Goal: Task Accomplishment & Management: Manage account settings

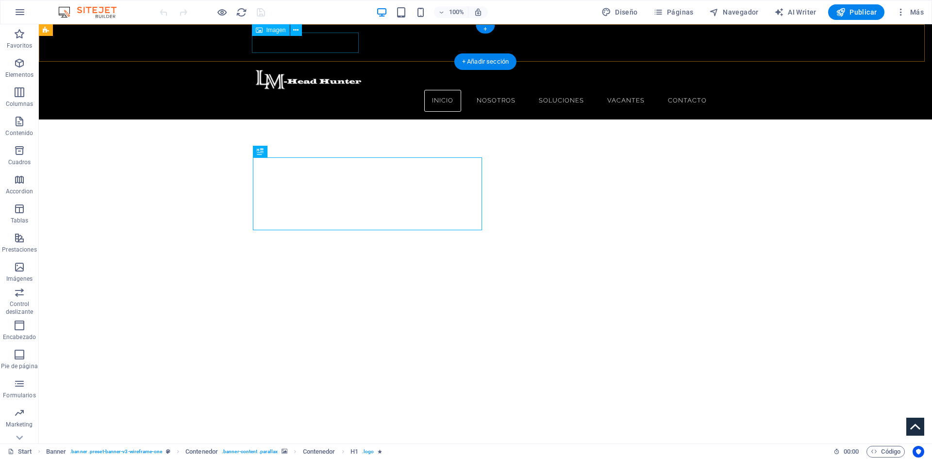
click at [299, 69] on figure at bounding box center [484, 79] width 459 height 20
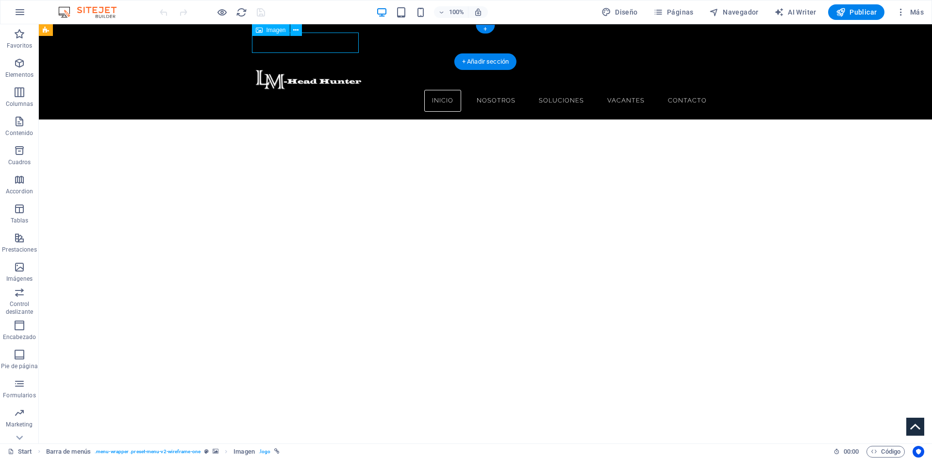
click at [299, 69] on figure at bounding box center [484, 79] width 459 height 20
select select "px"
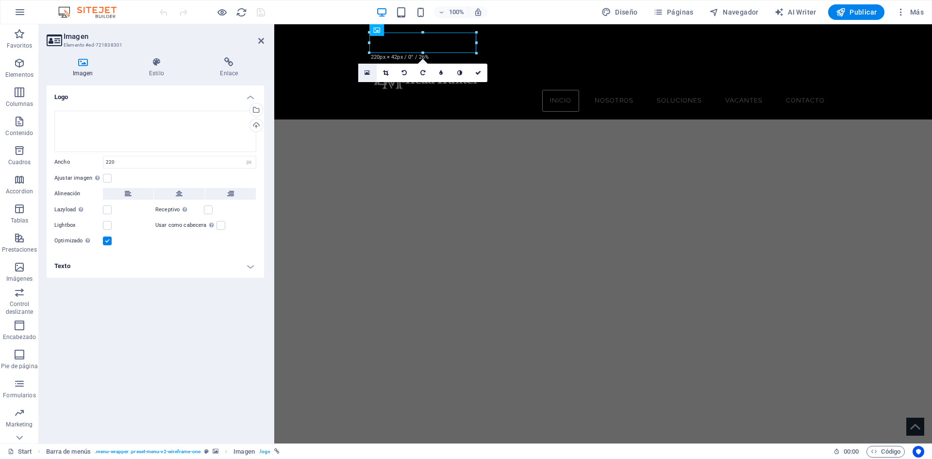
click at [364, 71] on icon at bounding box center [366, 72] width 5 height 7
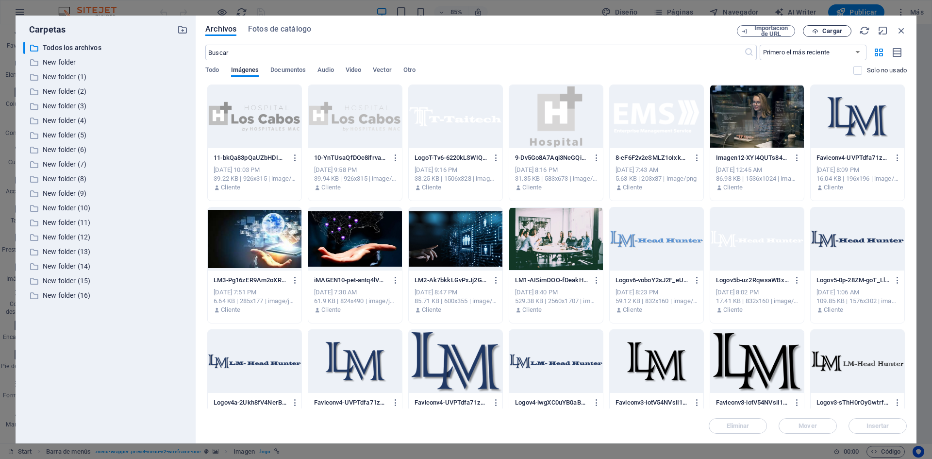
click at [826, 29] on span "Cargar" at bounding box center [832, 31] width 20 height 6
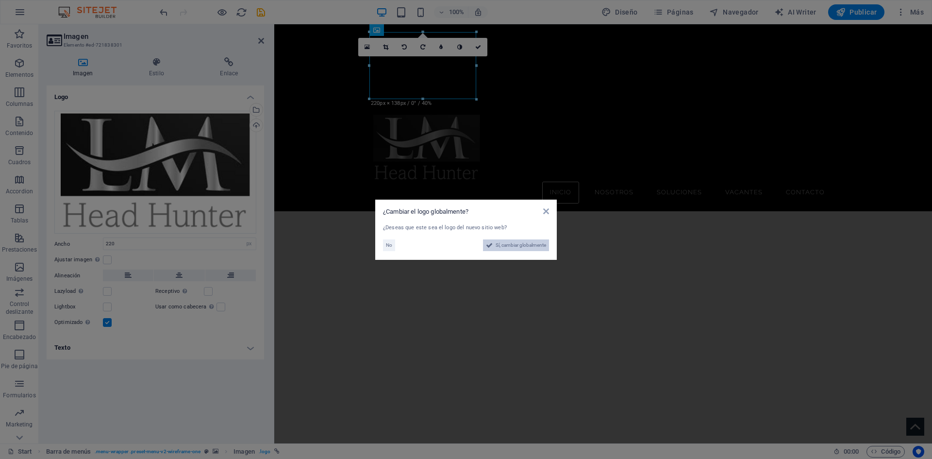
click at [508, 243] on span "Sí, cambiar globalmente" at bounding box center [520, 245] width 50 height 12
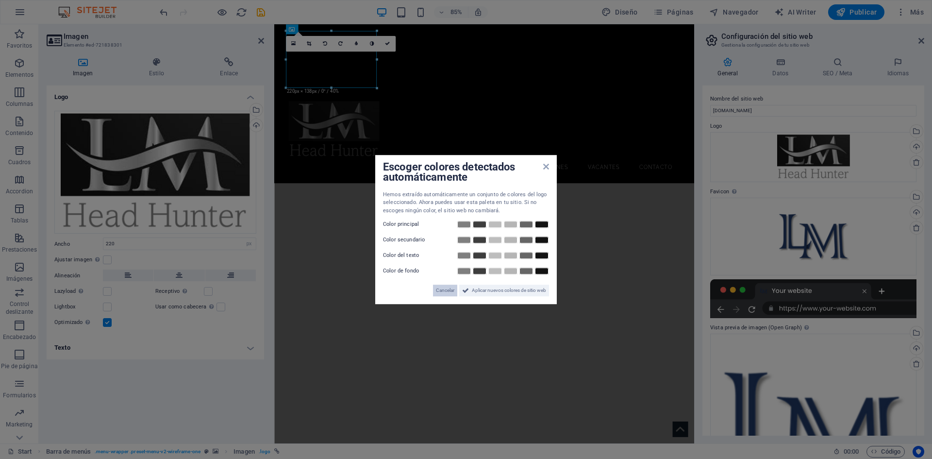
click at [441, 289] on span "Cancelar" at bounding box center [445, 290] width 18 height 12
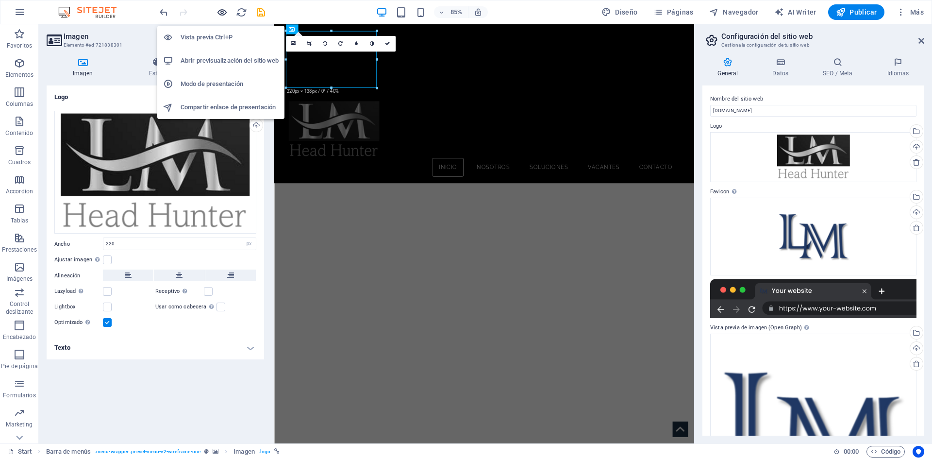
click at [217, 13] on icon "button" at bounding box center [221, 12] width 11 height 11
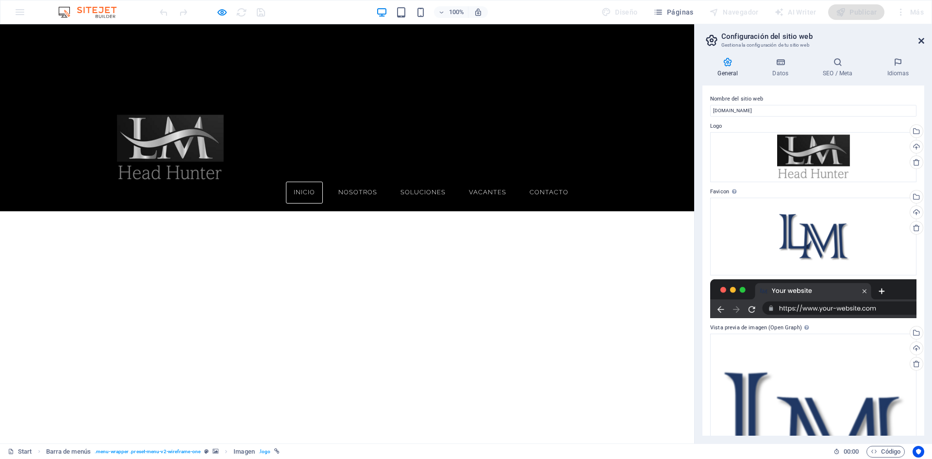
click at [924, 38] on icon at bounding box center [921, 41] width 6 height 8
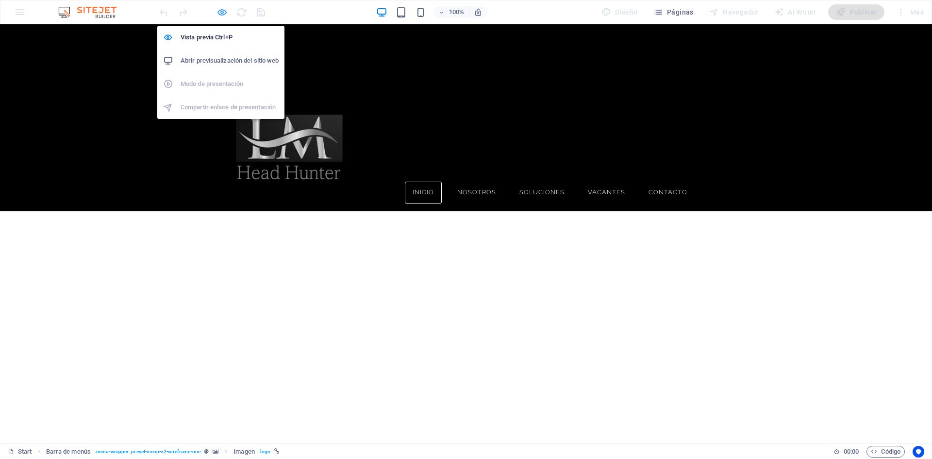
click at [226, 12] on icon "button" at bounding box center [221, 12] width 11 height 11
select select "px"
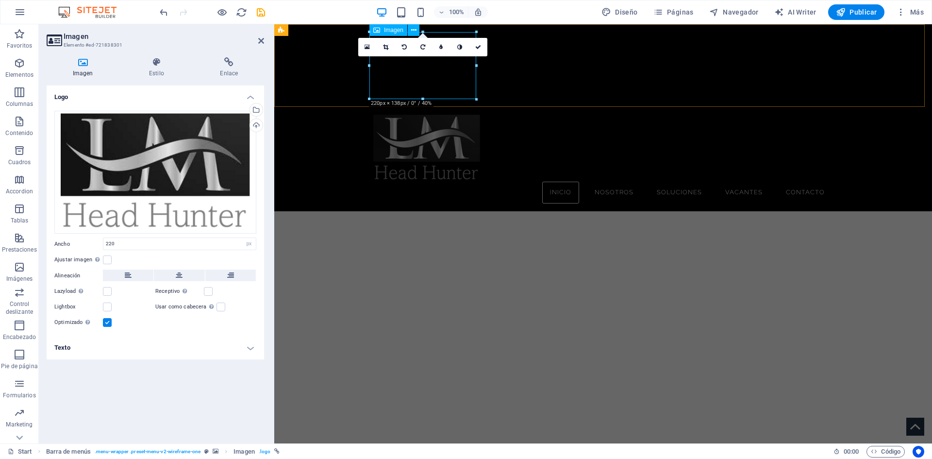
click at [428, 115] on figure at bounding box center [602, 148] width 459 height 67
click at [367, 47] on icon at bounding box center [366, 47] width 5 height 7
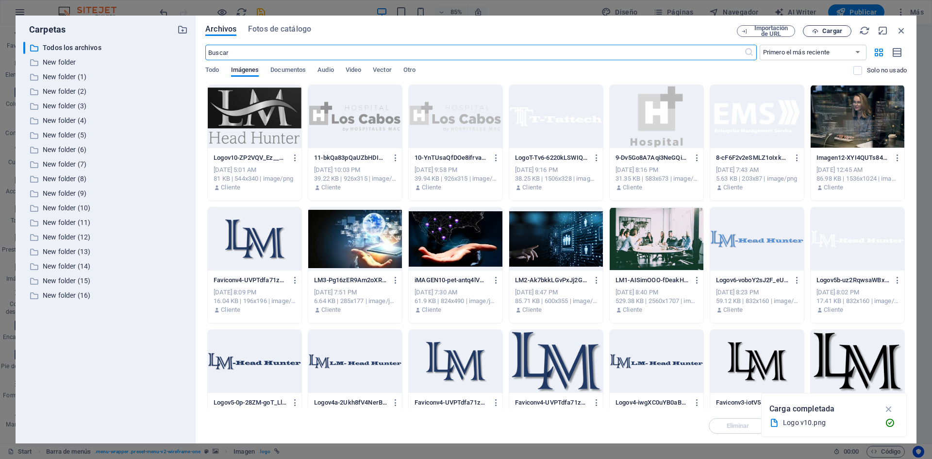
click at [825, 28] on span "Cargar" at bounding box center [832, 31] width 20 height 6
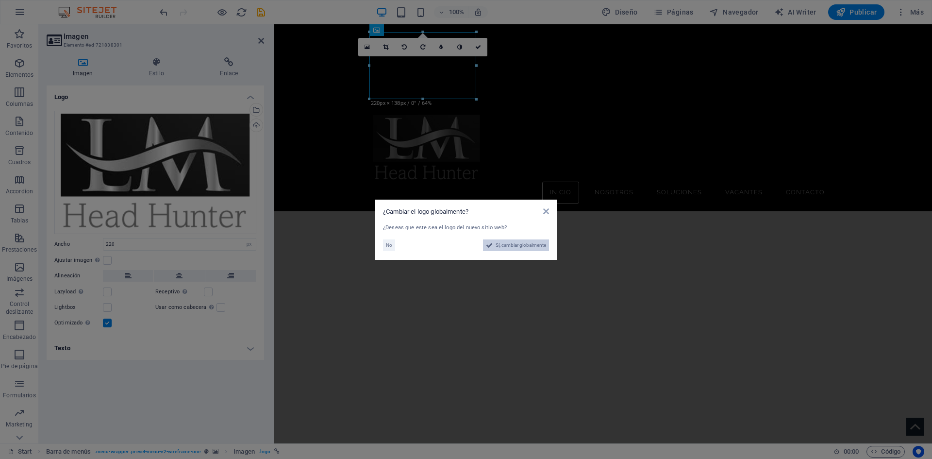
click at [509, 242] on span "Sí, cambiar globalmente" at bounding box center [520, 245] width 50 height 12
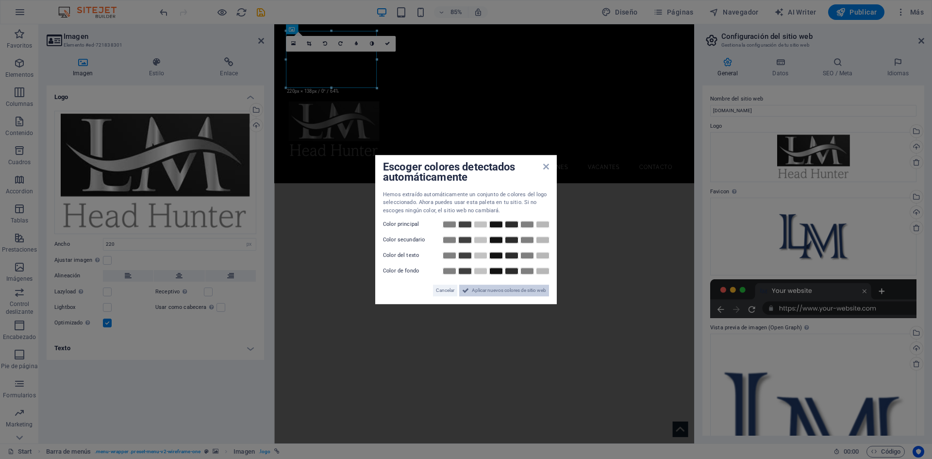
click at [485, 291] on span "Aplicar nuevos colores de sitio web" at bounding box center [509, 290] width 74 height 12
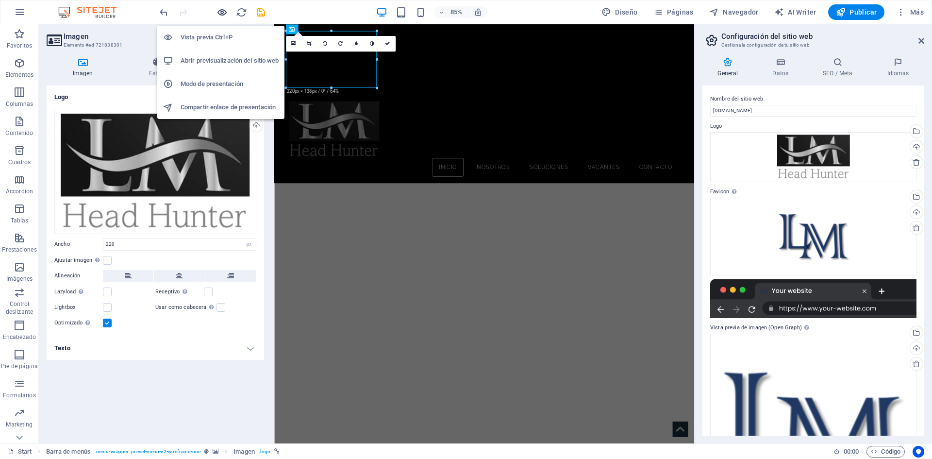
click at [221, 14] on icon "button" at bounding box center [221, 12] width 11 height 11
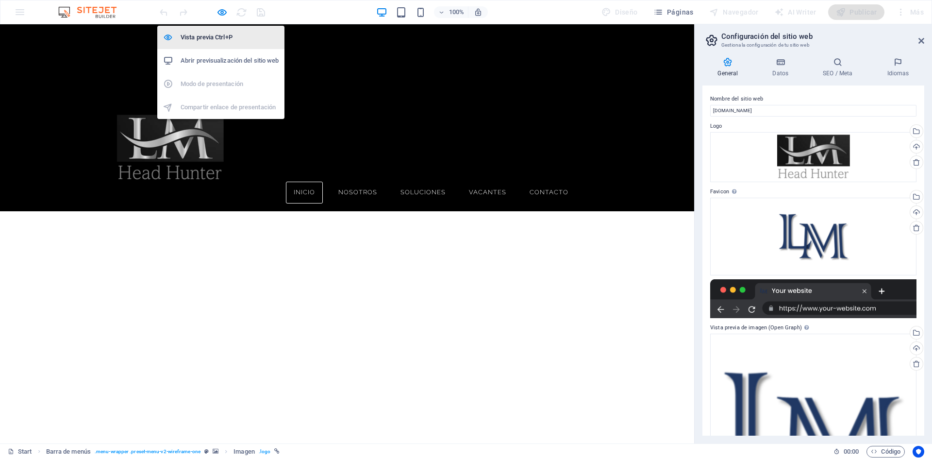
click at [210, 34] on h6 "Vista previa Ctrl+P" at bounding box center [230, 38] width 98 height 12
select select "px"
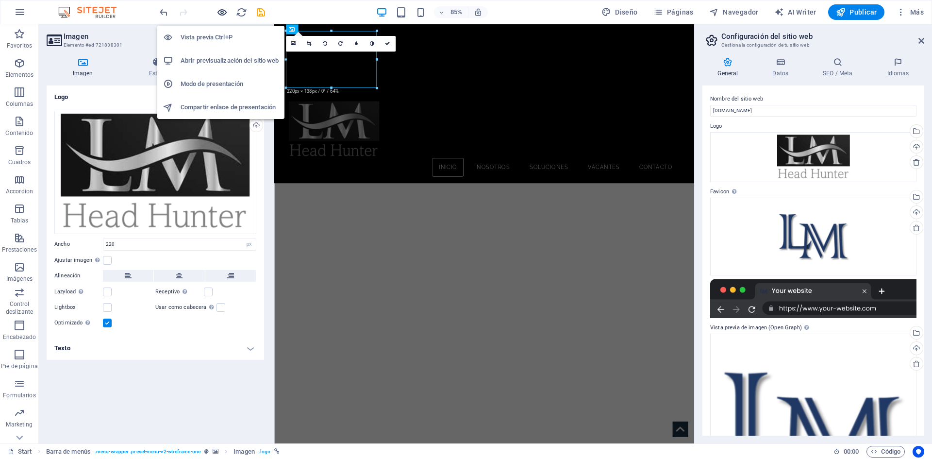
click at [221, 11] on icon "button" at bounding box center [221, 12] width 11 height 11
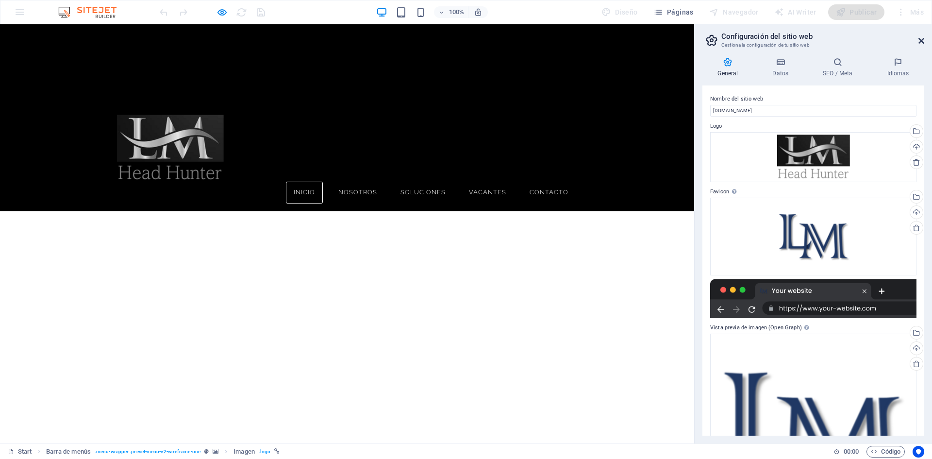
click at [918, 40] on icon at bounding box center [921, 41] width 6 height 8
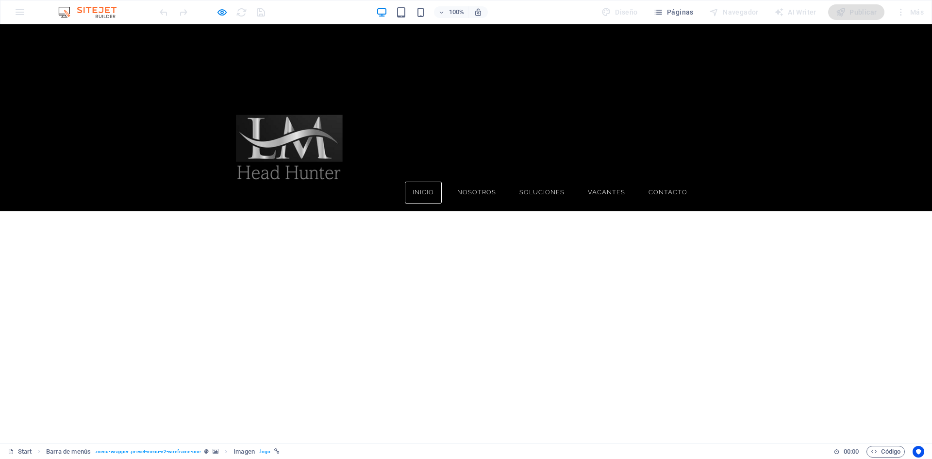
click at [286, 115] on img at bounding box center [289, 148] width 107 height 67
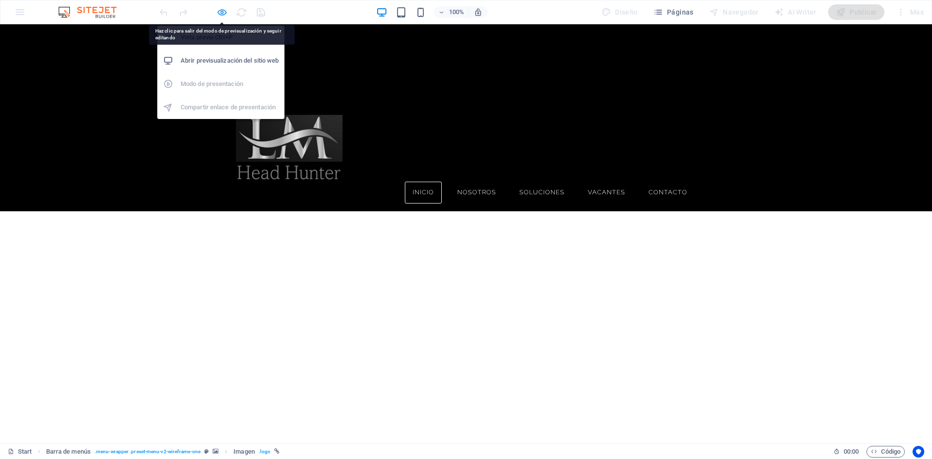
click at [220, 10] on icon "button" at bounding box center [221, 12] width 11 height 11
select select "px"
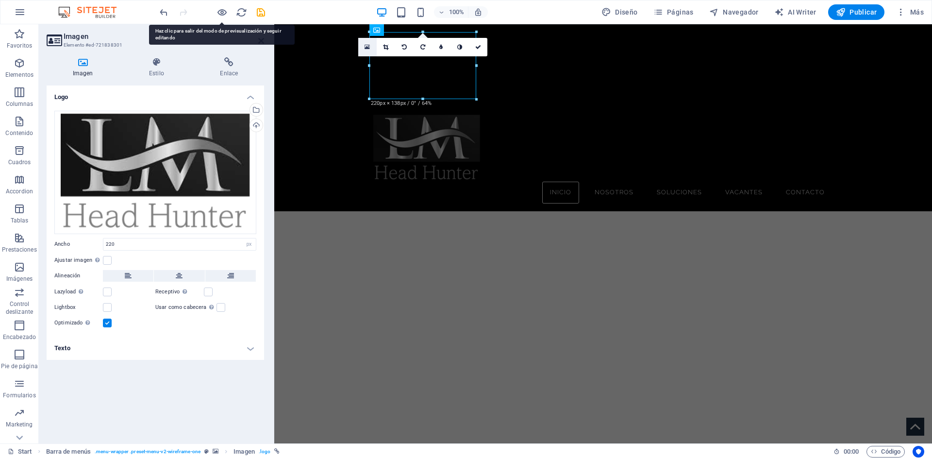
click at [368, 47] on icon at bounding box center [366, 47] width 5 height 7
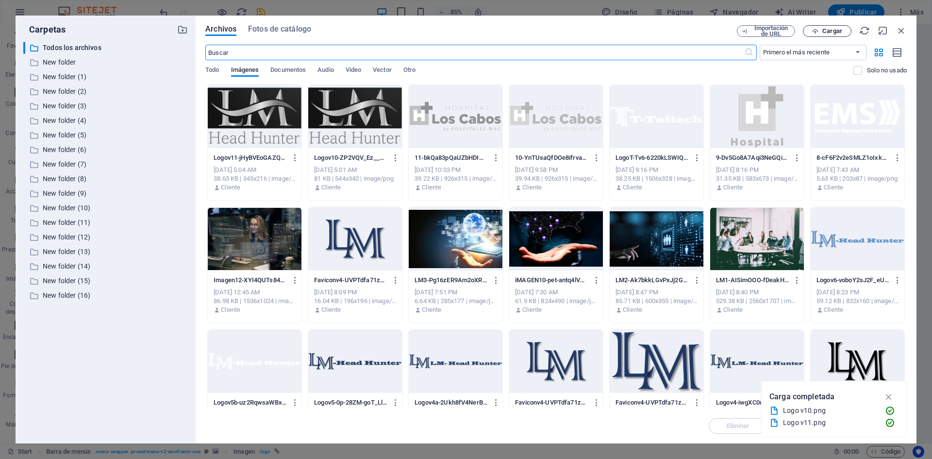
click at [830, 31] on span "Cargar" at bounding box center [832, 31] width 20 height 6
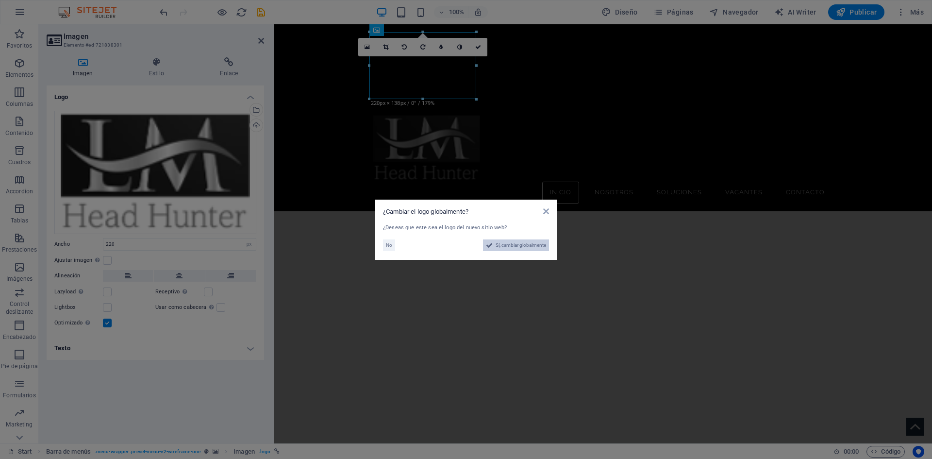
drag, startPoint x: 524, startPoint y: 240, endPoint x: 292, endPoint y: 253, distance: 231.8
click at [524, 240] on span "Sí, cambiar globalmente" at bounding box center [520, 245] width 50 height 12
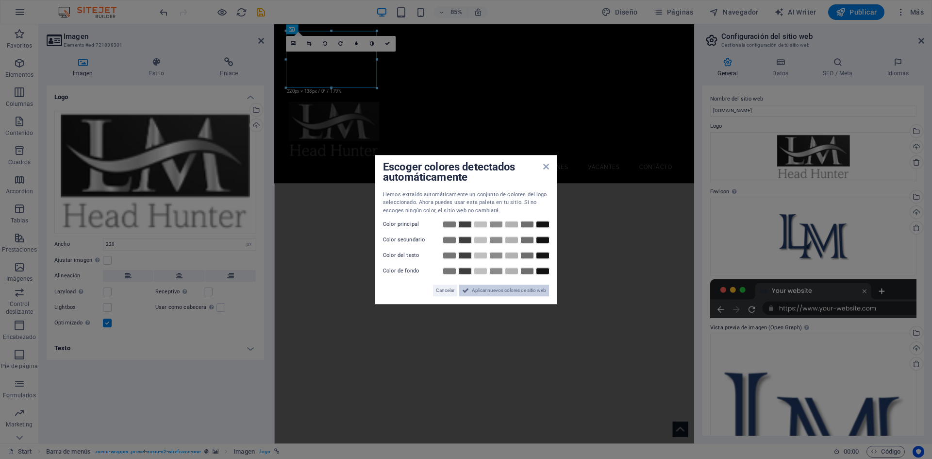
click at [479, 289] on span "Aplicar nuevos colores de sitio web" at bounding box center [509, 290] width 74 height 12
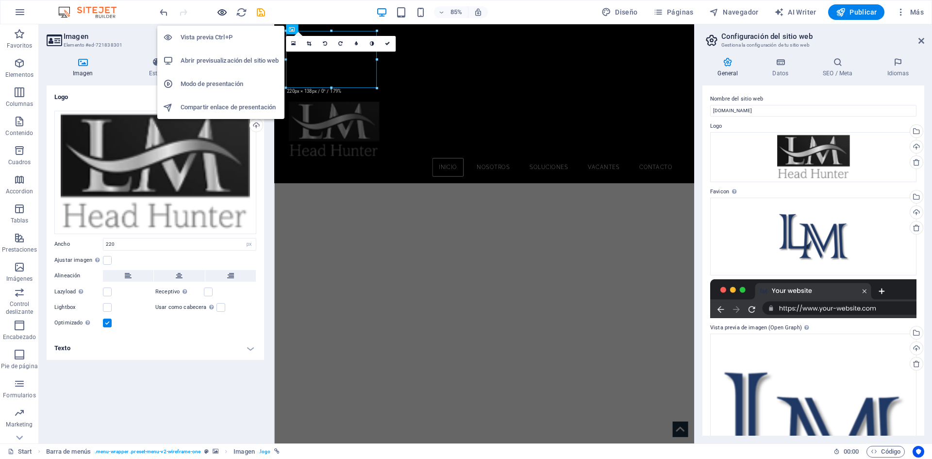
click at [221, 13] on icon "button" at bounding box center [221, 12] width 11 height 11
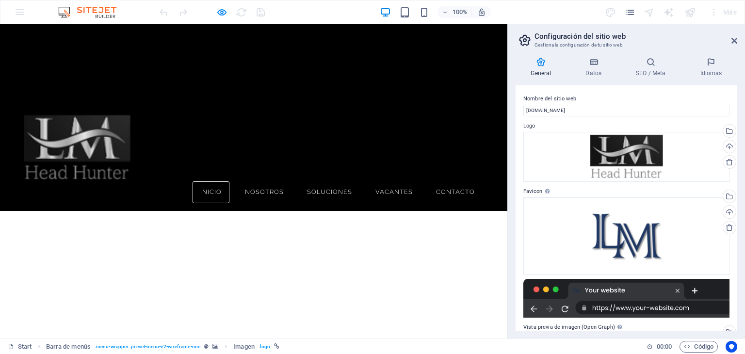
click at [739, 37] on aside "Configuración del sitio web Gestiona la configuración de tu sitio web General D…" at bounding box center [627, 181] width 238 height 314
click at [732, 38] on icon at bounding box center [735, 41] width 6 height 8
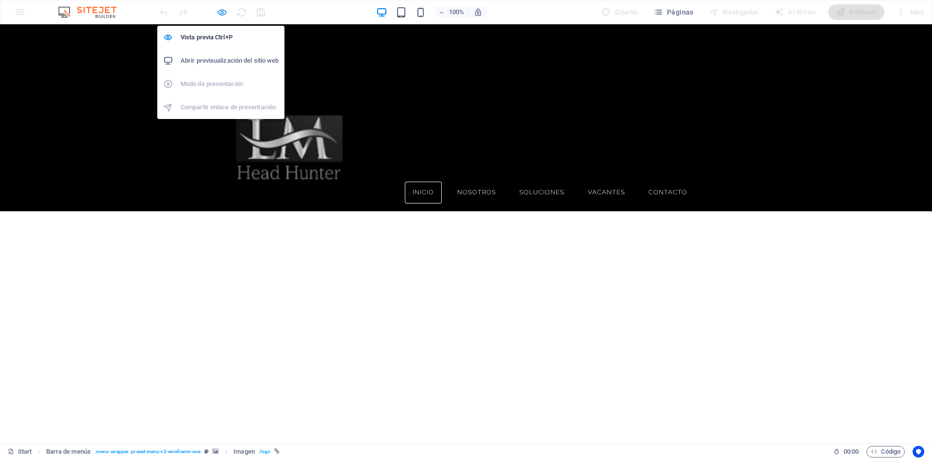
click at [220, 15] on icon "button" at bounding box center [221, 12] width 11 height 11
select select "px"
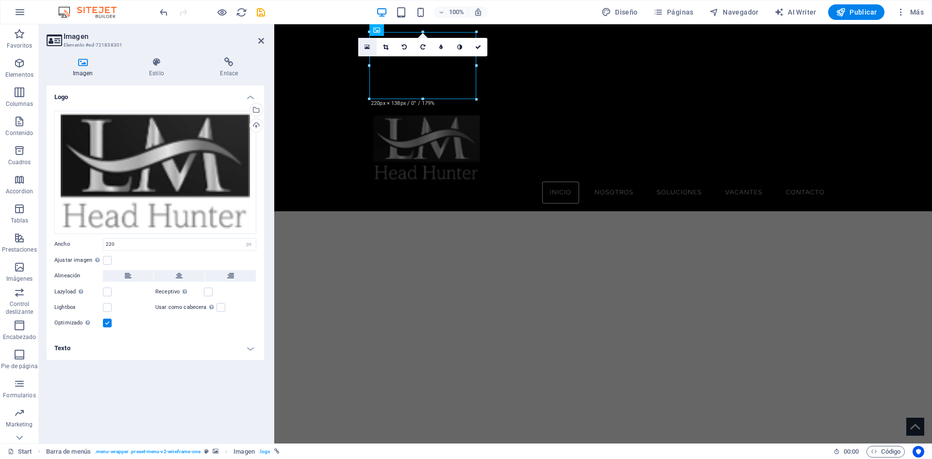
click at [368, 46] on icon at bounding box center [366, 47] width 5 height 7
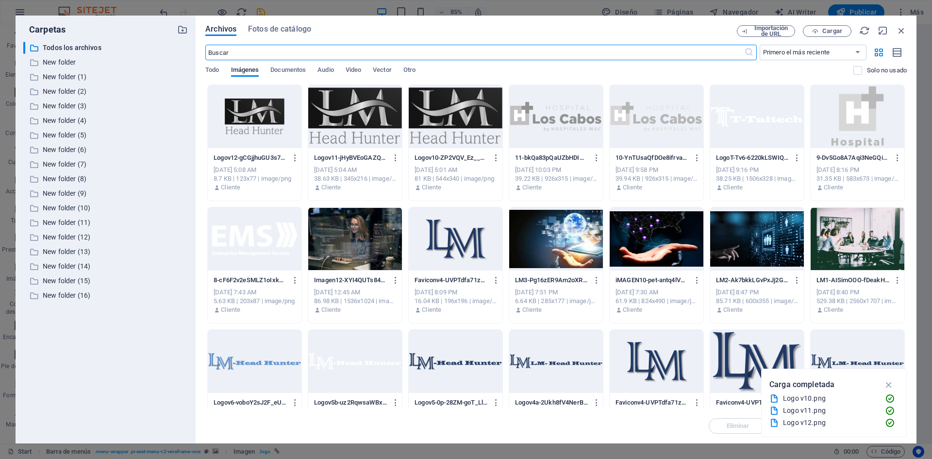
click at [460, 113] on div at bounding box center [456, 116] width 94 height 63
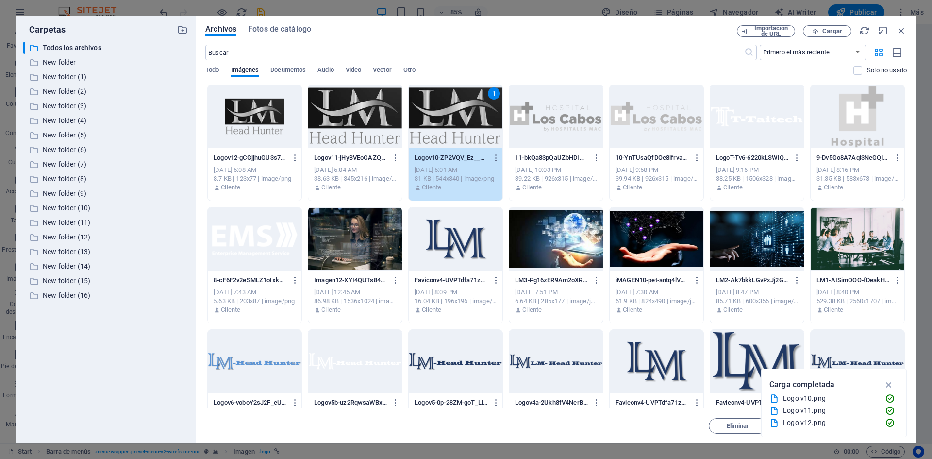
click at [460, 113] on div "1" at bounding box center [456, 116] width 94 height 63
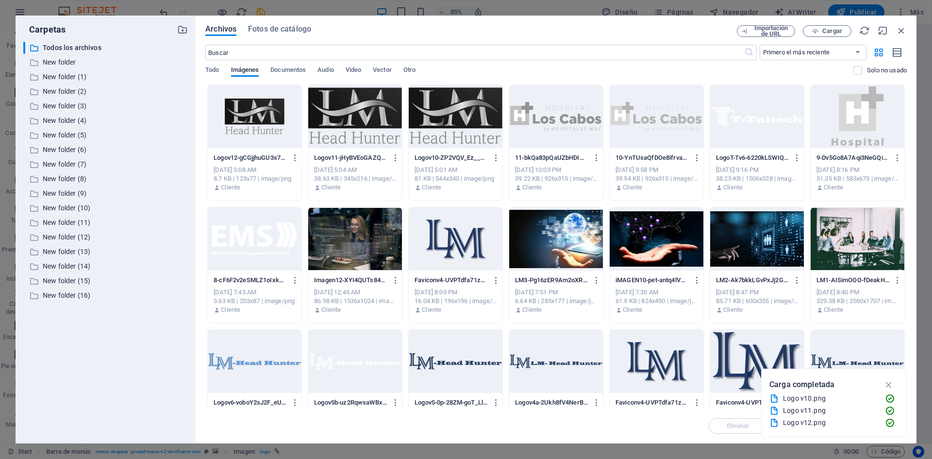
click at [460, 113] on div at bounding box center [456, 116] width 94 height 63
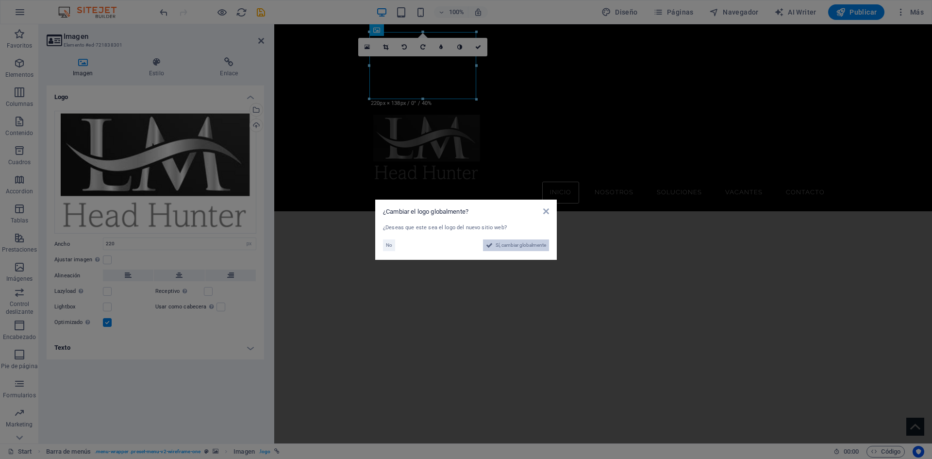
click at [498, 246] on span "Sí, cambiar globalmente" at bounding box center [520, 245] width 50 height 12
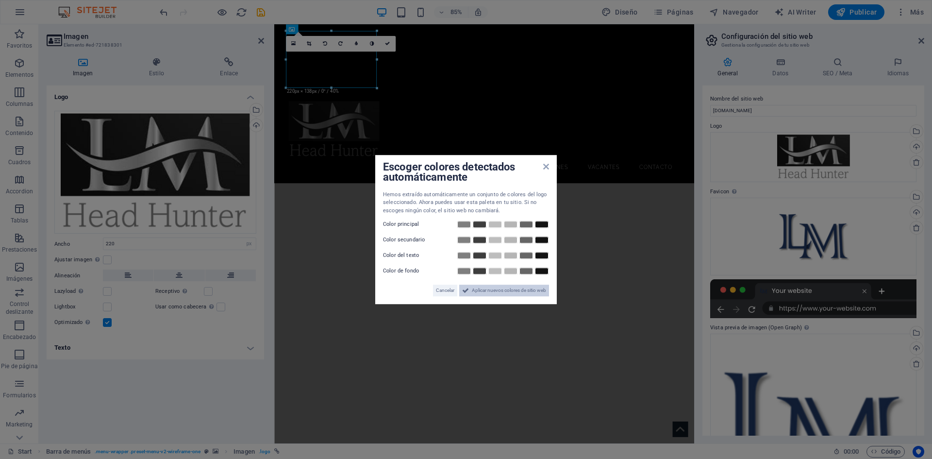
click at [477, 289] on span "Aplicar nuevos colores de sitio web" at bounding box center [509, 290] width 74 height 12
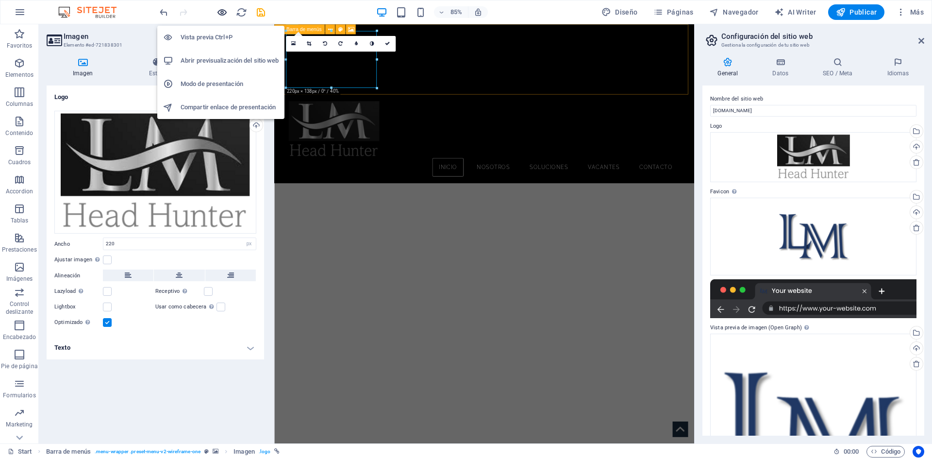
click at [218, 11] on icon "button" at bounding box center [221, 12] width 11 height 11
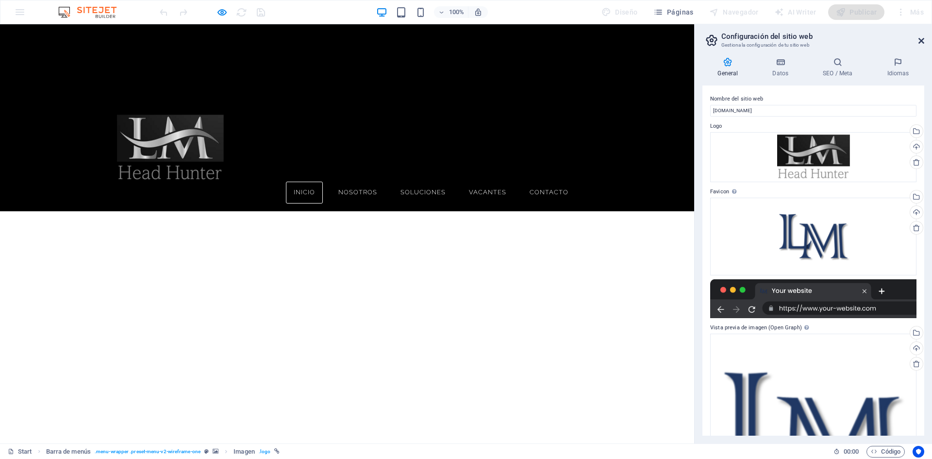
click at [920, 40] on icon at bounding box center [921, 41] width 6 height 8
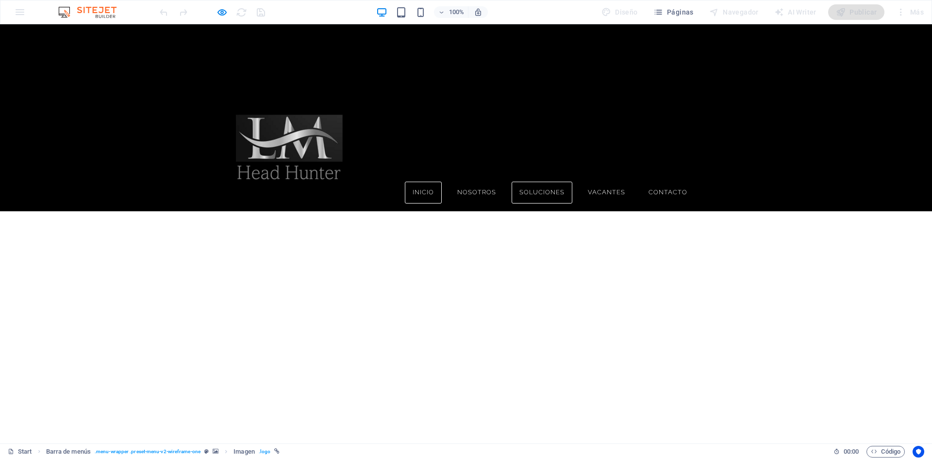
click at [543, 181] on link "Soluciones" at bounding box center [541, 192] width 61 height 22
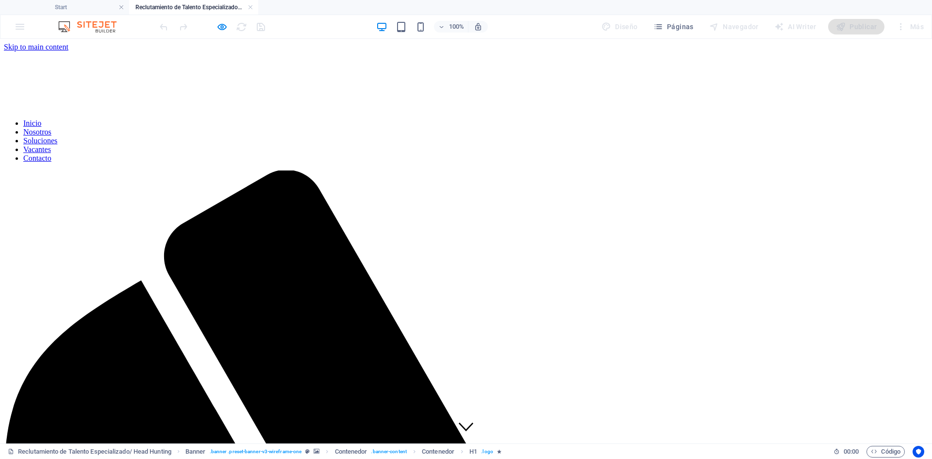
scroll to position [0, 0]
click at [310, 89] on figure at bounding box center [466, 100] width 924 height 22
click at [418, 119] on nav "Inicio Nosotros Soluciones Vacantes Contacto" at bounding box center [466, 141] width 924 height 44
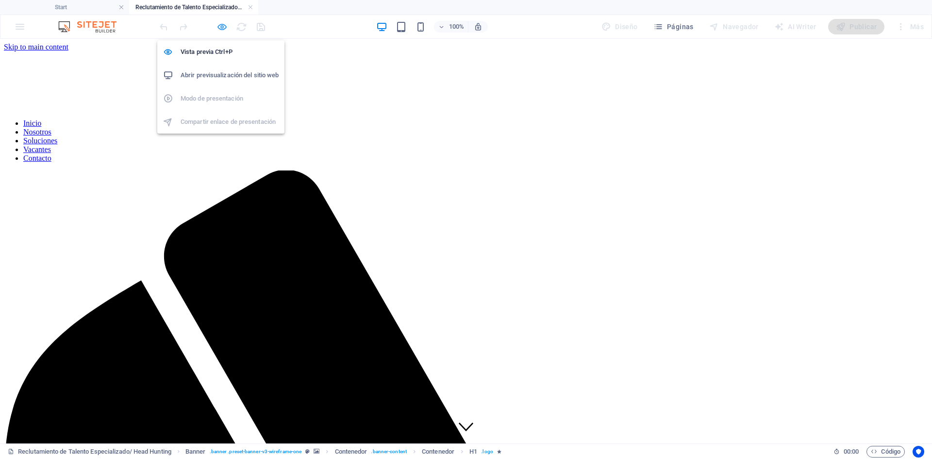
click at [224, 26] on icon "button" at bounding box center [221, 26] width 11 height 11
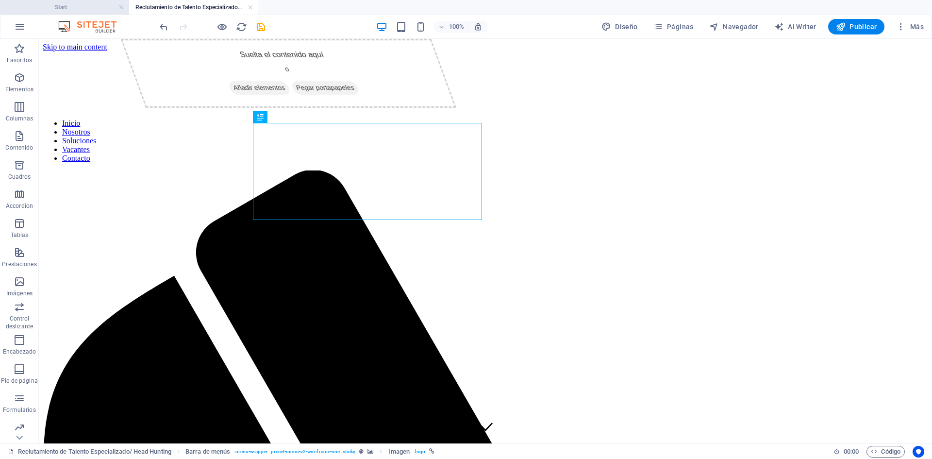
click at [81, 3] on h4 "Start" at bounding box center [64, 7] width 129 height 11
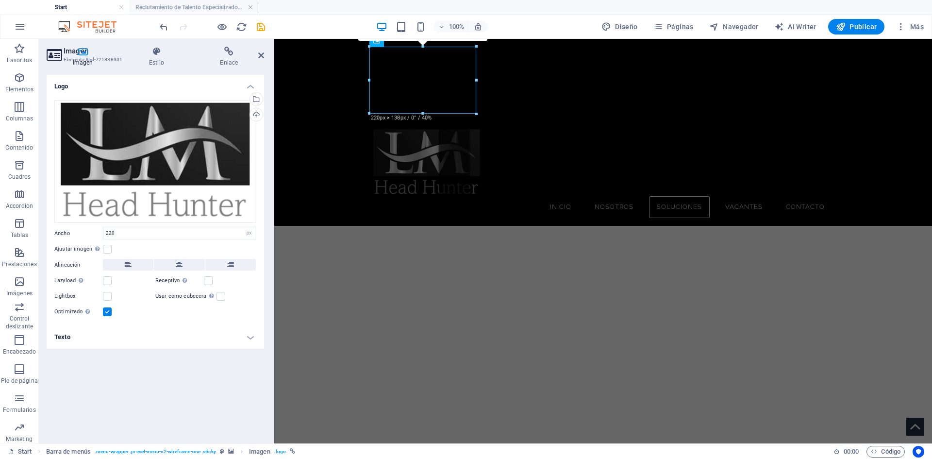
scroll to position [1979, 0]
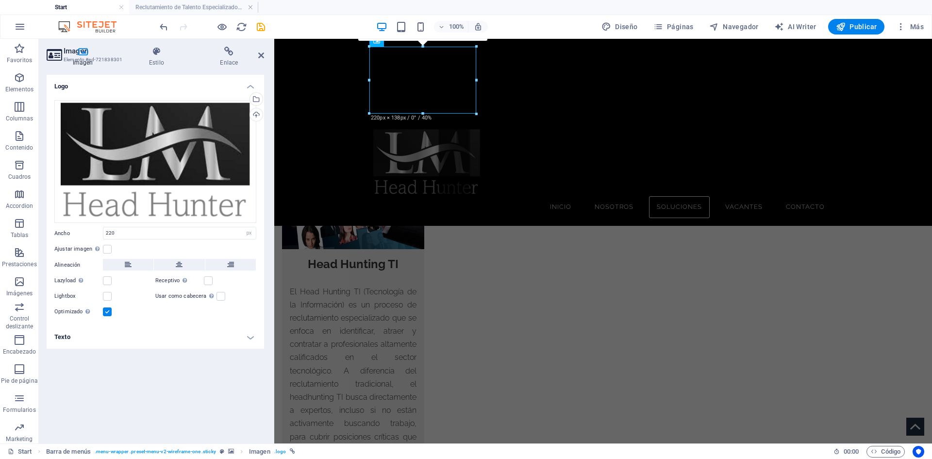
click at [533, 24] on div "100% Diseño Páginas Navegador AI Writer Publicar Más" at bounding box center [543, 27] width 770 height 16
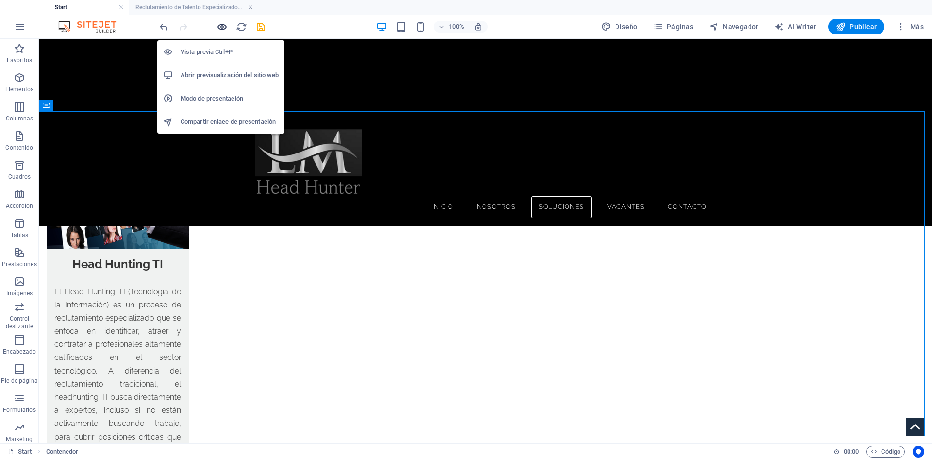
click at [224, 26] on icon "button" at bounding box center [221, 26] width 11 height 11
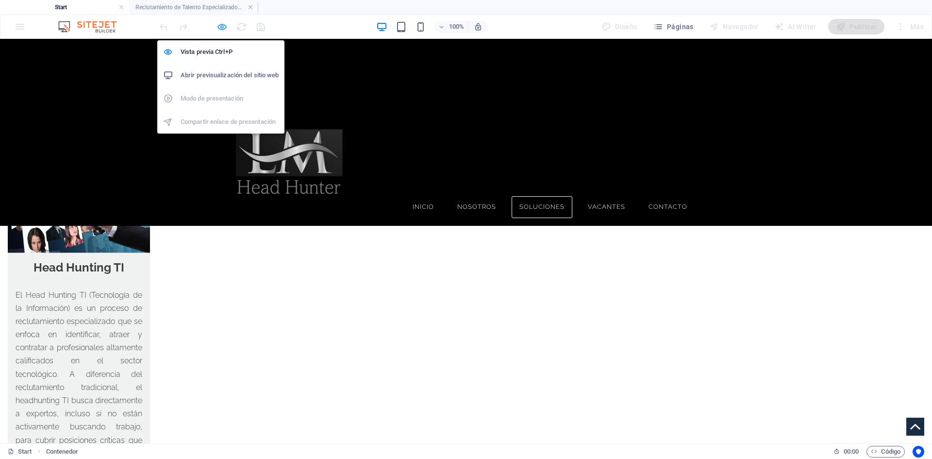
click at [219, 29] on icon "button" at bounding box center [221, 26] width 11 height 11
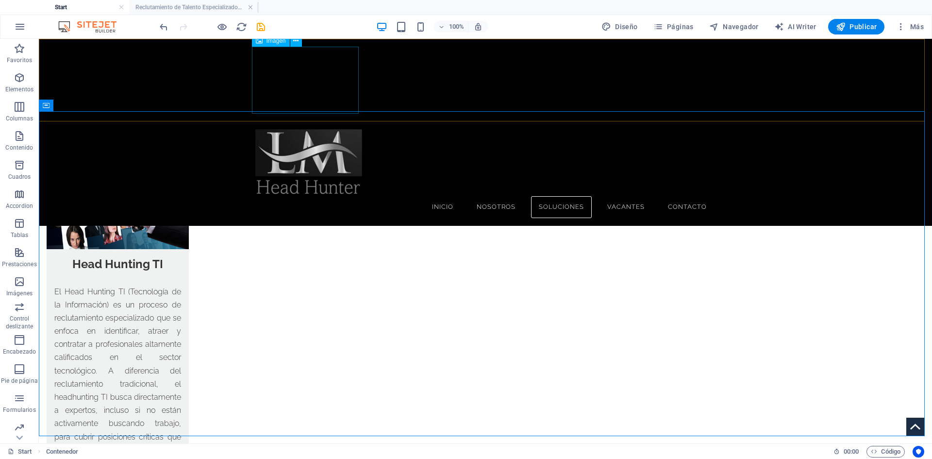
click at [299, 129] on figure at bounding box center [484, 162] width 459 height 67
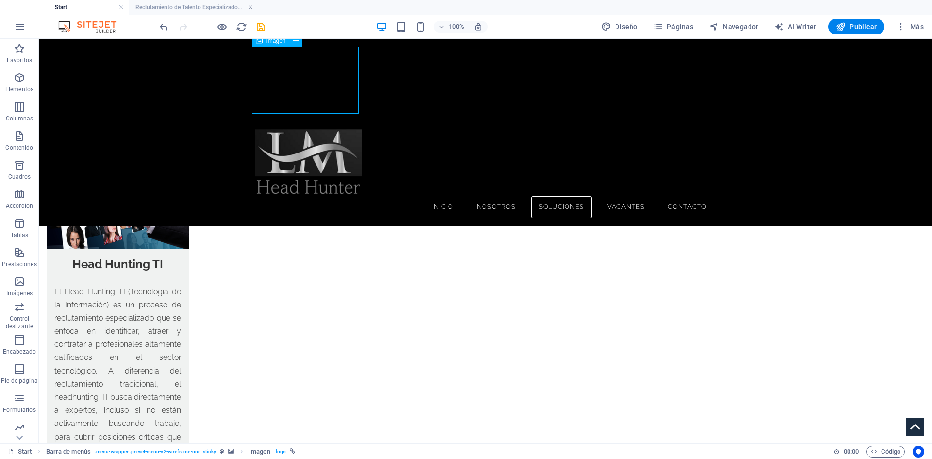
click at [299, 129] on figure at bounding box center [484, 162] width 459 height 67
select select "px"
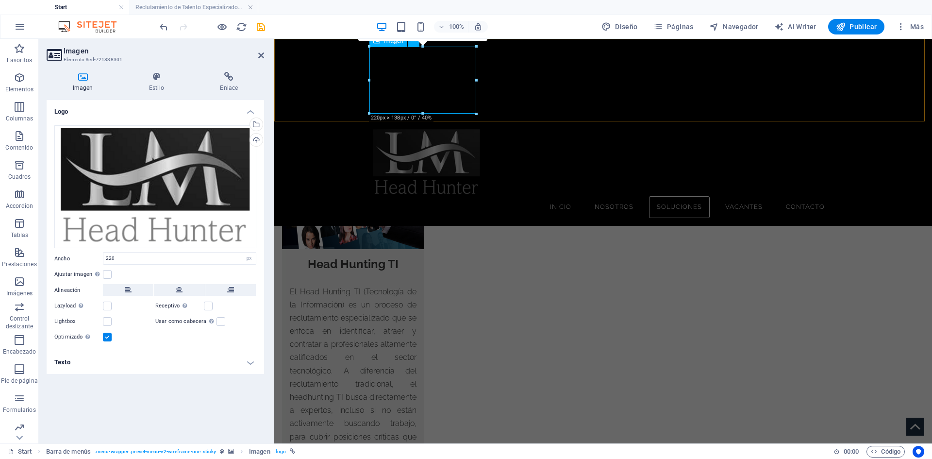
click at [390, 129] on figure at bounding box center [602, 162] width 459 height 67
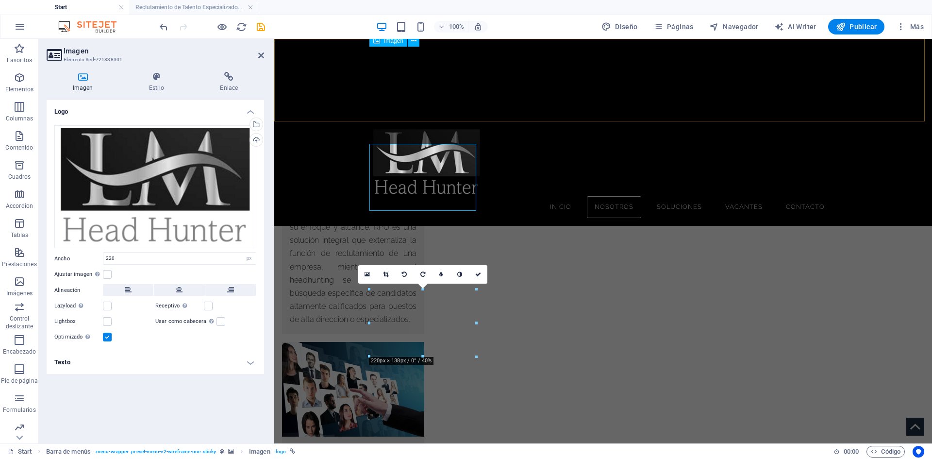
scroll to position [1736, 0]
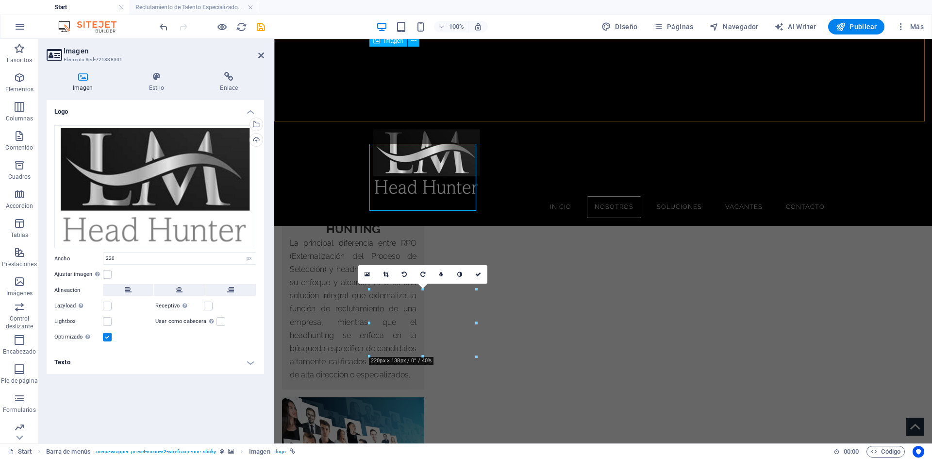
click at [440, 129] on figure at bounding box center [602, 162] width 459 height 67
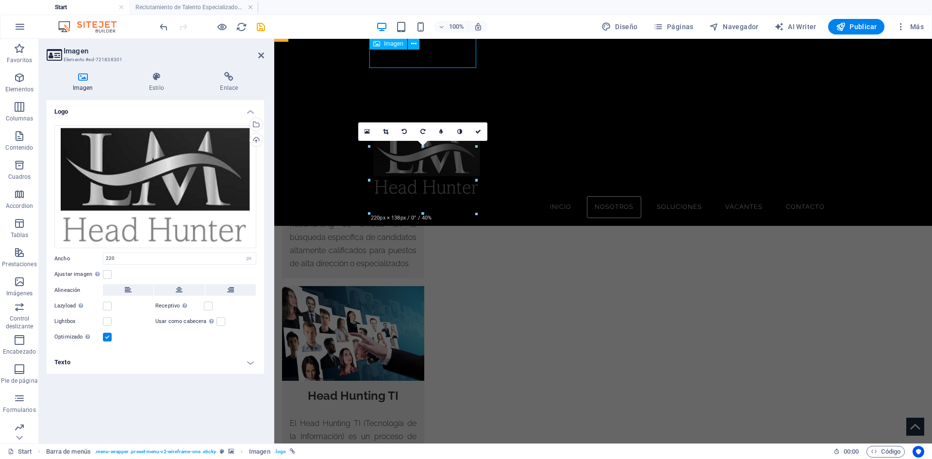
scroll to position [1833, 0]
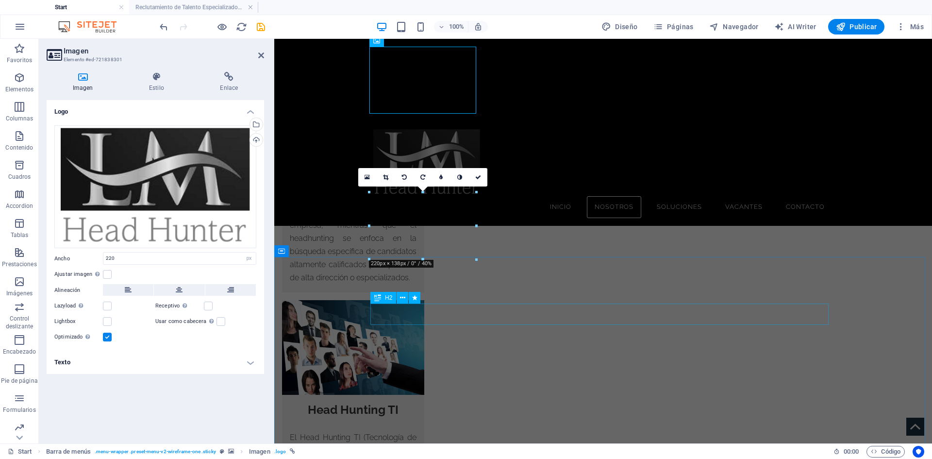
drag, startPoint x: 639, startPoint y: 315, endPoint x: 876, endPoint y: 310, distance: 236.9
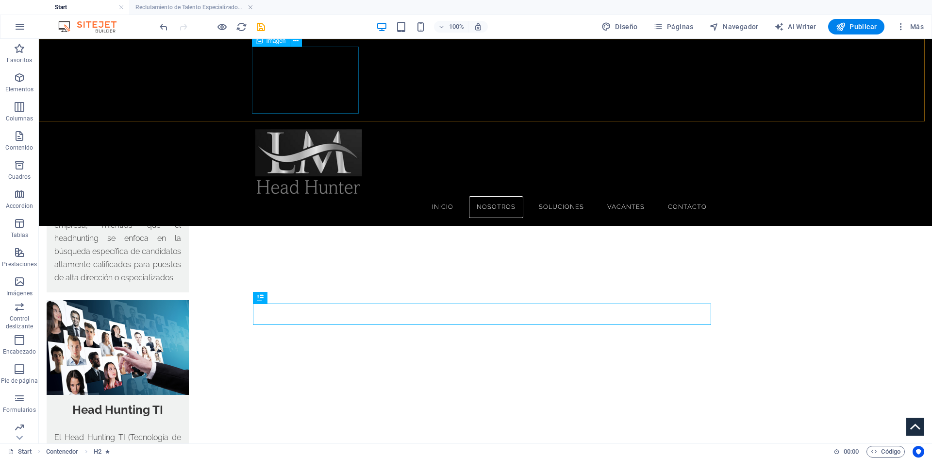
click at [318, 129] on figure at bounding box center [484, 162] width 459 height 67
select select "px"
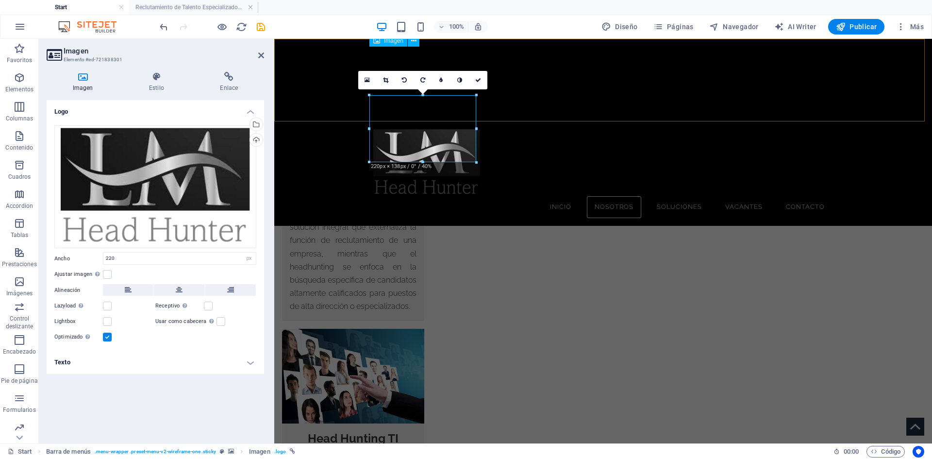
scroll to position [1785, 0]
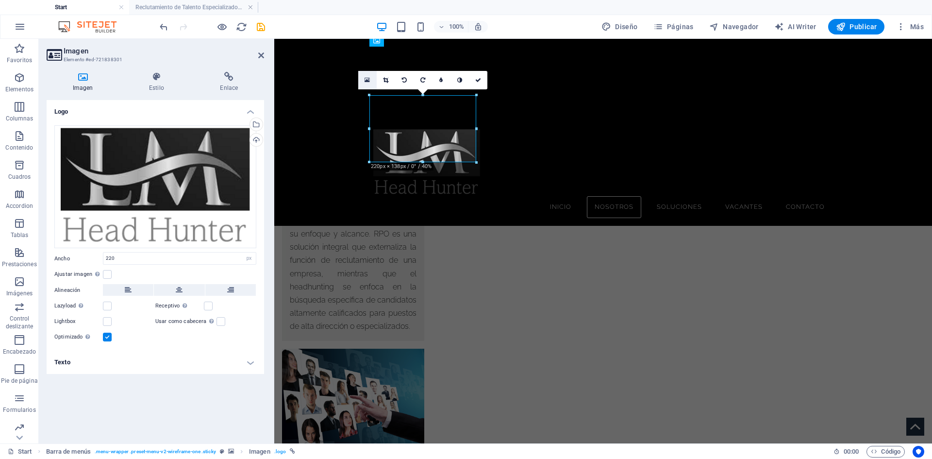
click at [368, 79] on icon at bounding box center [366, 80] width 5 height 7
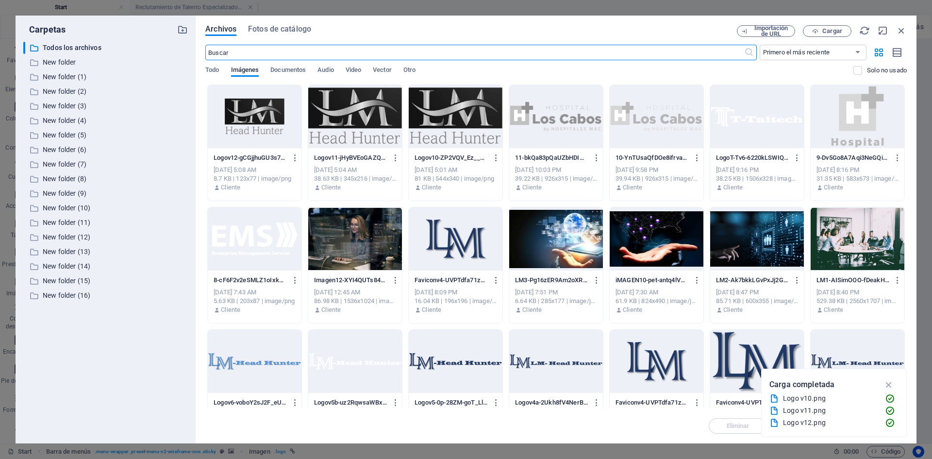
scroll to position [1835, 0]
click at [837, 29] on span "Cargar" at bounding box center [832, 31] width 20 height 6
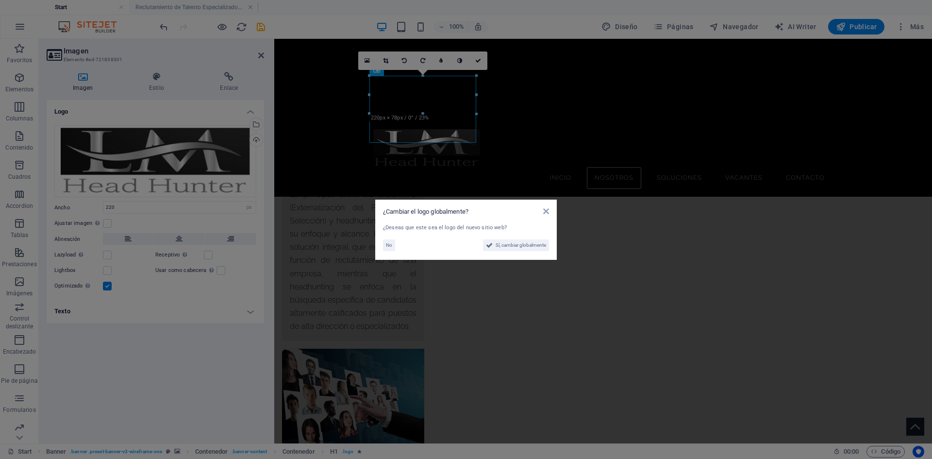
scroll to position [1756, 0]
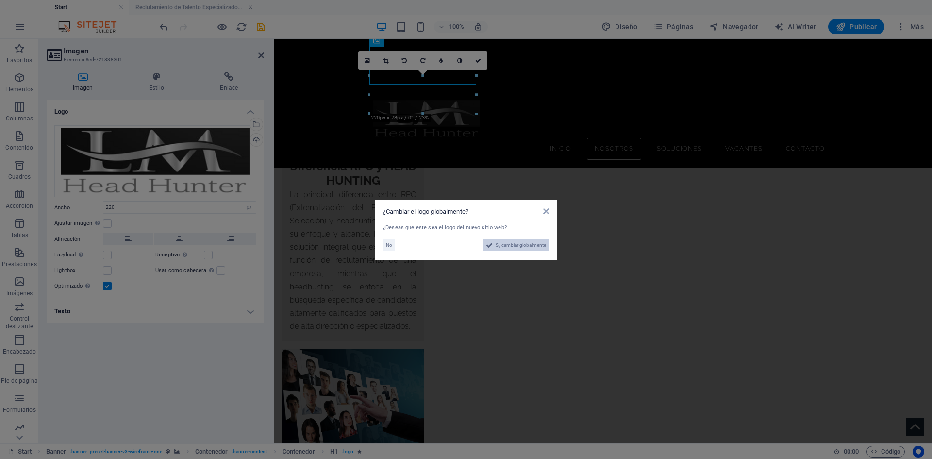
drag, startPoint x: 516, startPoint y: 245, endPoint x: 284, endPoint y: 241, distance: 232.0
click at [516, 245] on span "Sí, cambiar globalmente" at bounding box center [520, 245] width 50 height 12
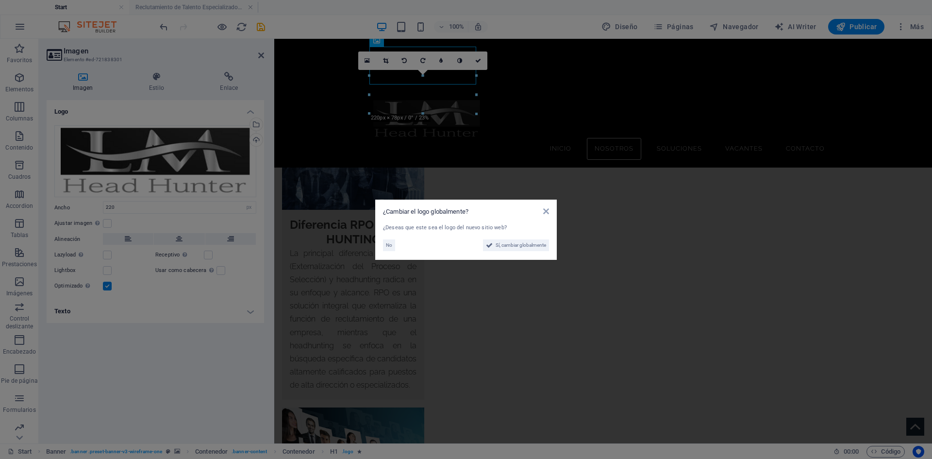
scroll to position [1806, 0]
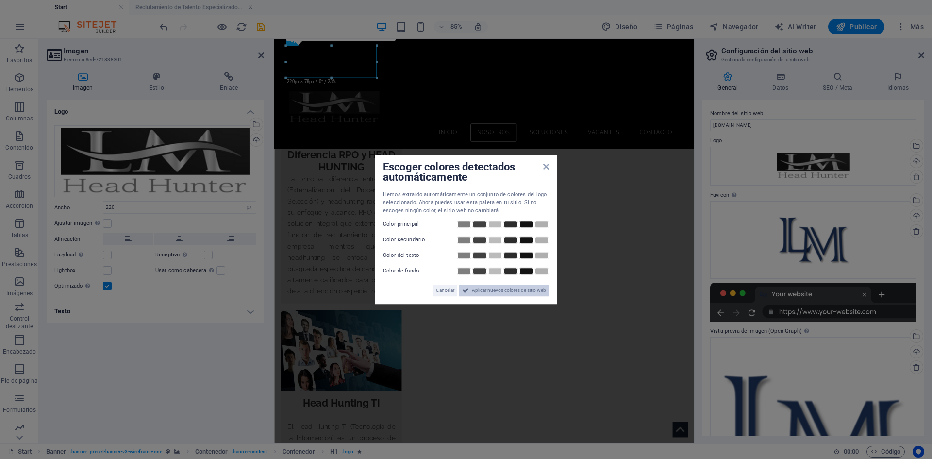
click at [498, 289] on span "Aplicar nuevos colores de sitio web" at bounding box center [509, 290] width 74 height 12
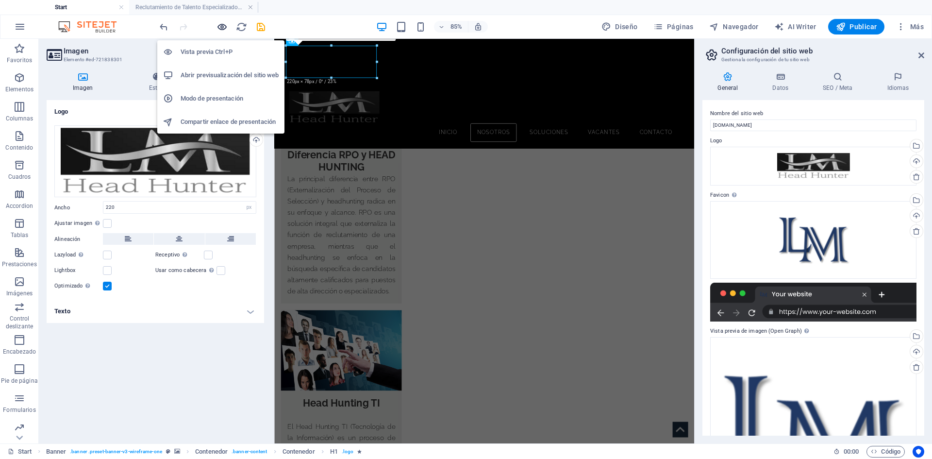
click at [220, 29] on icon "button" at bounding box center [221, 26] width 11 height 11
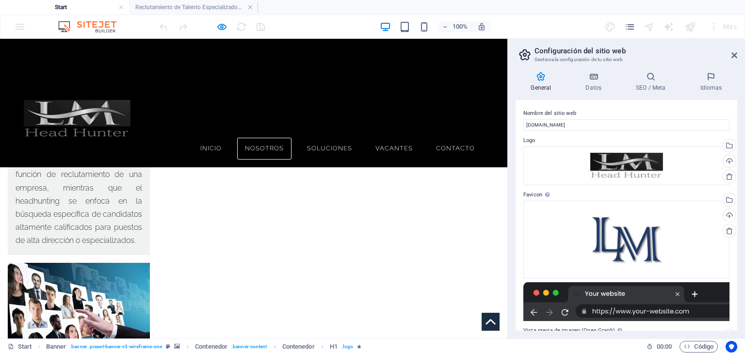
scroll to position [1682, 0]
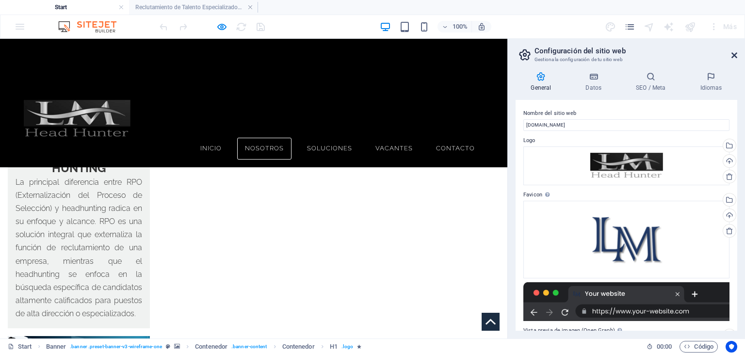
click at [736, 54] on icon at bounding box center [735, 55] width 6 height 8
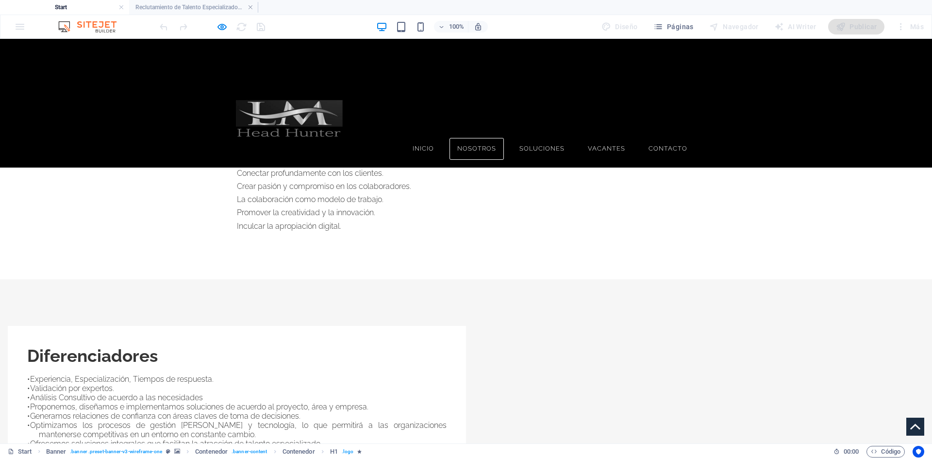
scroll to position [882, 0]
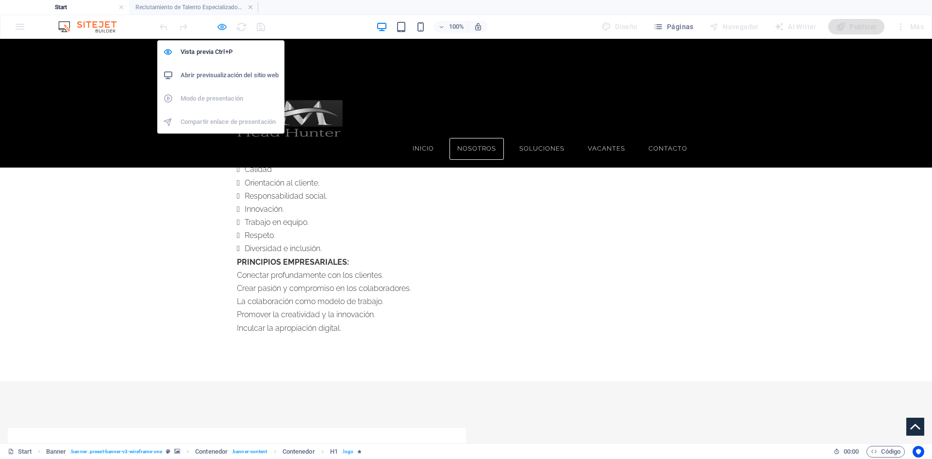
click at [217, 27] on icon "button" at bounding box center [221, 26] width 11 height 11
select select "px"
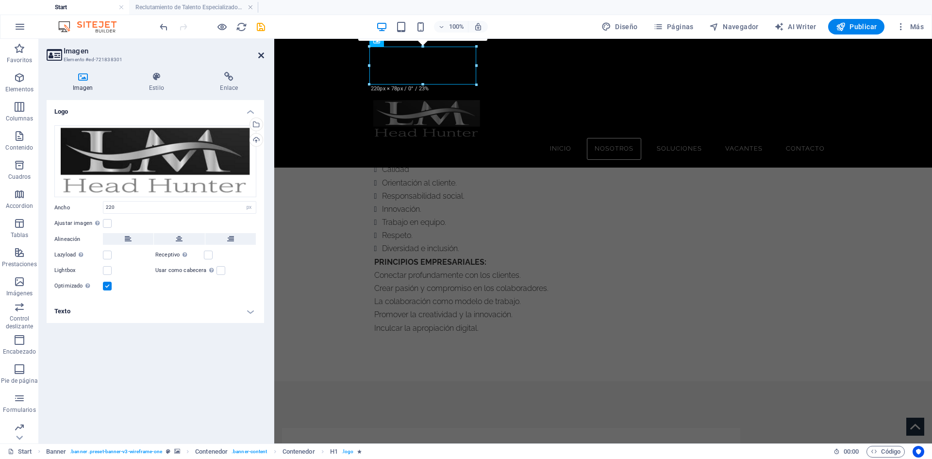
click at [259, 54] on icon at bounding box center [261, 55] width 6 height 8
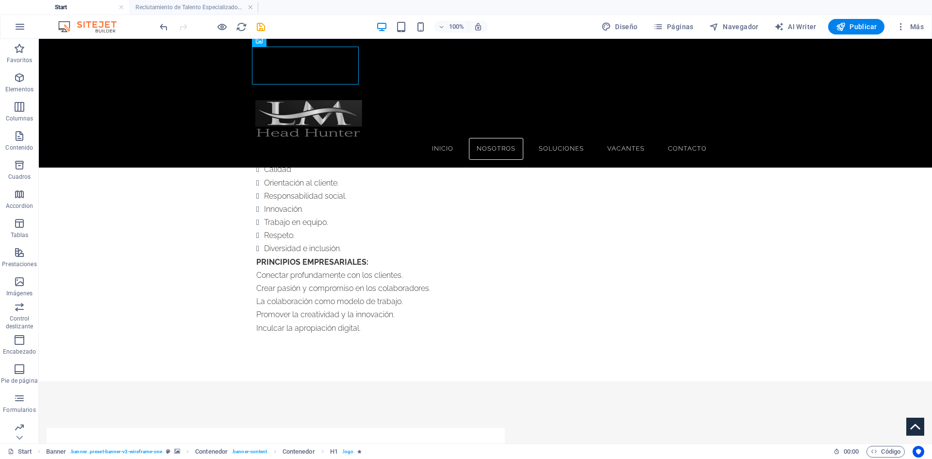
click at [800, 66] on figure at bounding box center [485, 65] width 893 height 53
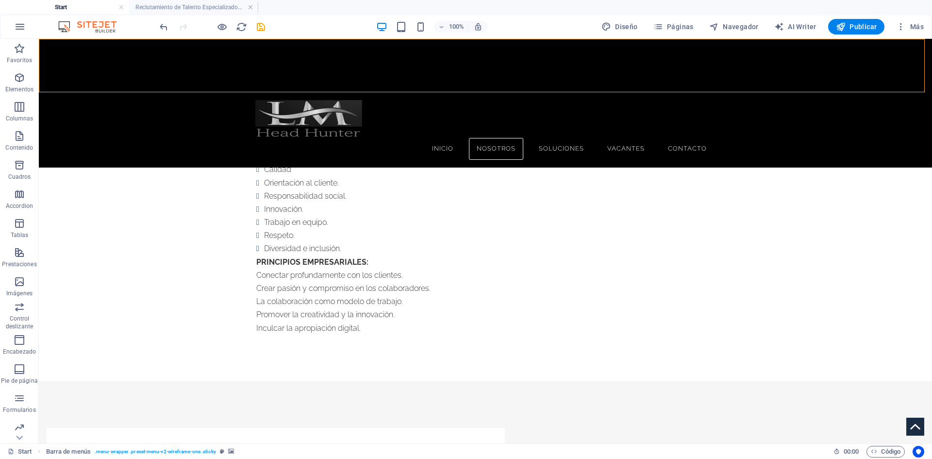
click at [800, 66] on figure at bounding box center [485, 65] width 893 height 53
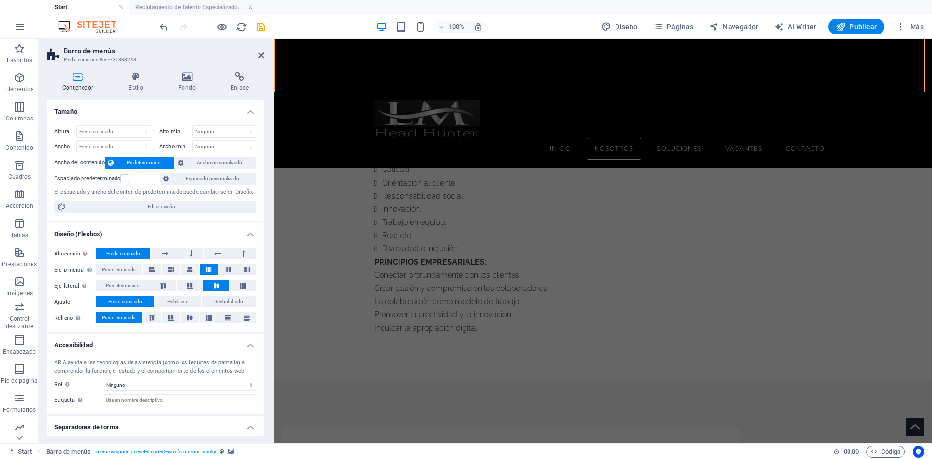
click at [878, 59] on figure at bounding box center [603, 65] width 658 height 53
click at [910, 26] on span "Más" at bounding box center [910, 27] width 28 height 10
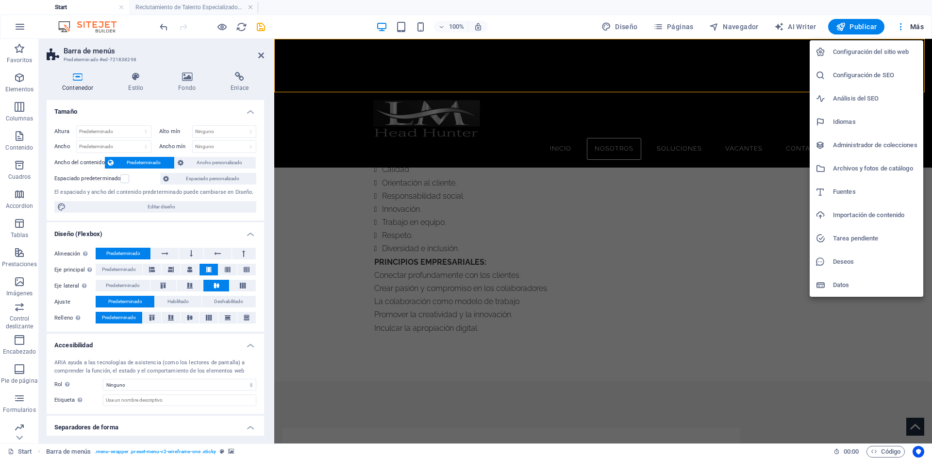
click at [876, 50] on h6 "Configuración del sitio web" at bounding box center [875, 52] width 84 height 12
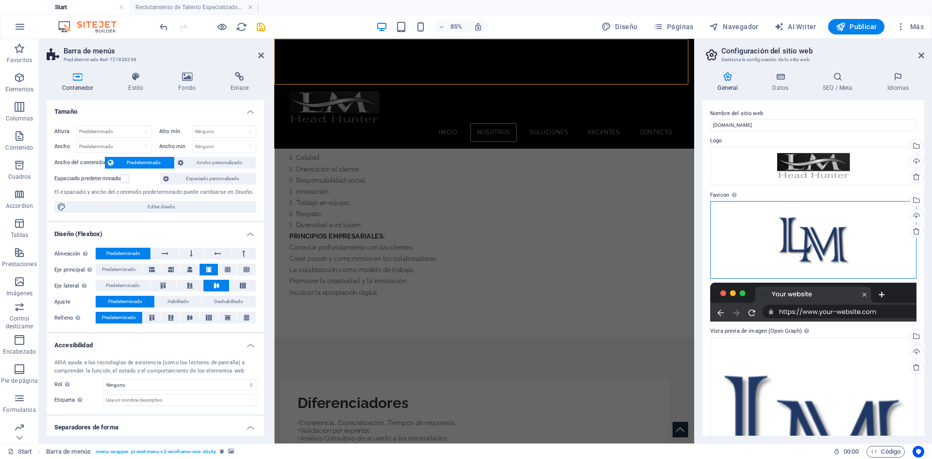
click at [835, 242] on div "Arrastra archivos aquí, haz clic para escoger archivos o selecciona archivos de…" at bounding box center [813, 240] width 206 height 78
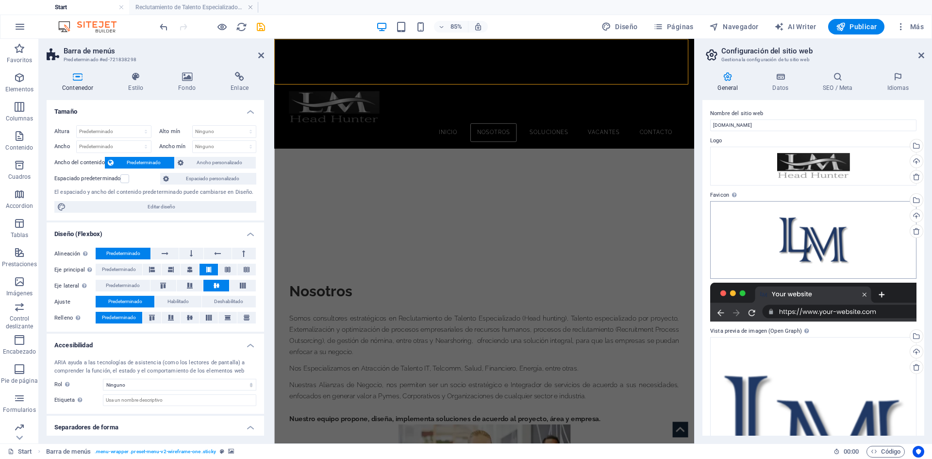
scroll to position [1407, 0]
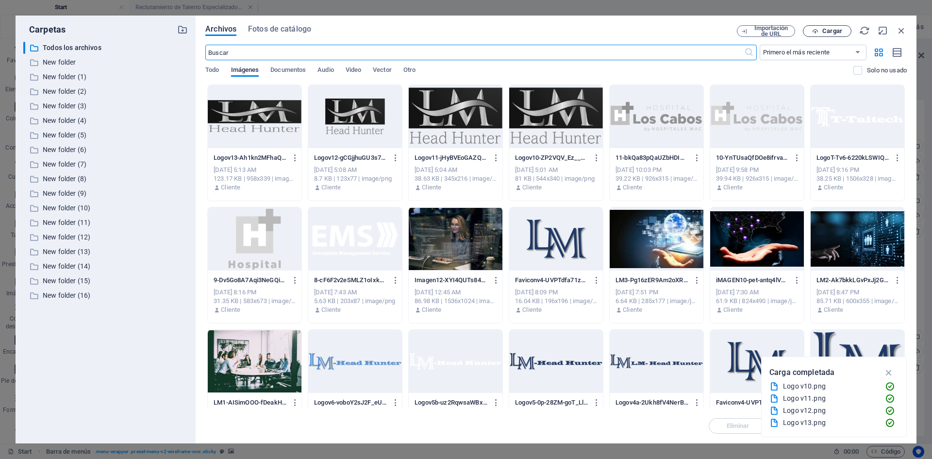
click at [831, 29] on span "Cargar" at bounding box center [832, 31] width 20 height 6
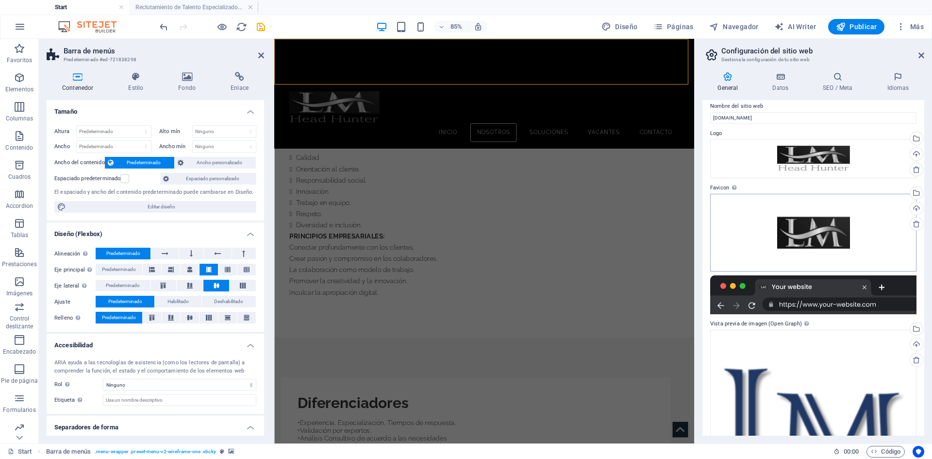
scroll to position [6, 0]
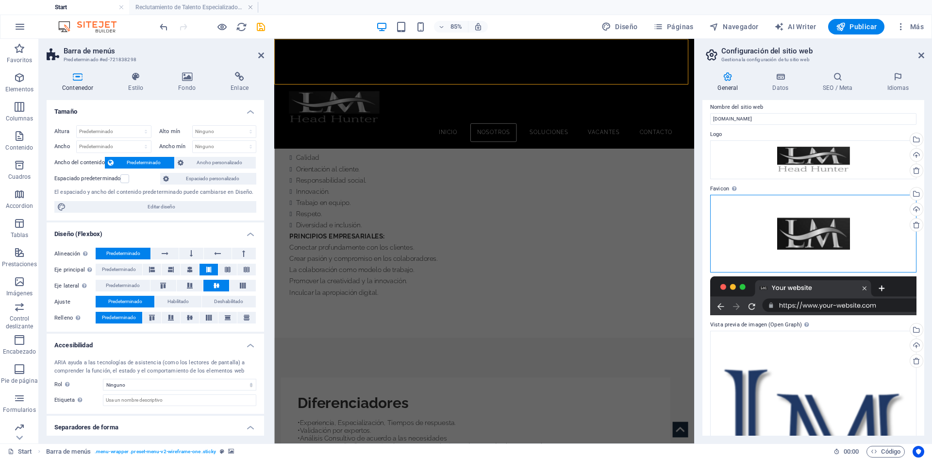
click at [823, 228] on div "Arrastra archivos aquí, haz clic para escoger archivos o selecciona archivos de…" at bounding box center [813, 234] width 206 height 78
click at [823, 228] on body "[DOMAIN_NAME] Start Reclutamiento [PERSON_NAME] Especializado/ Head Hunting Fav…" at bounding box center [466, 229] width 932 height 459
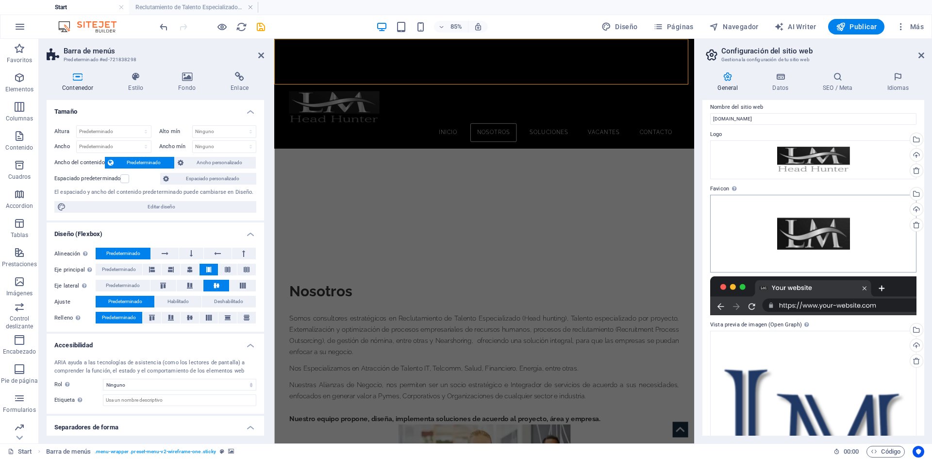
scroll to position [1407, 0]
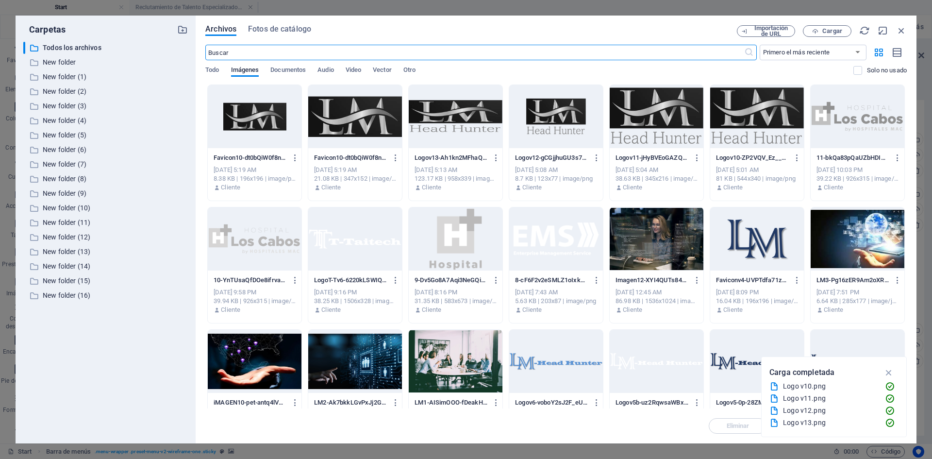
click at [248, 122] on div at bounding box center [255, 116] width 94 height 63
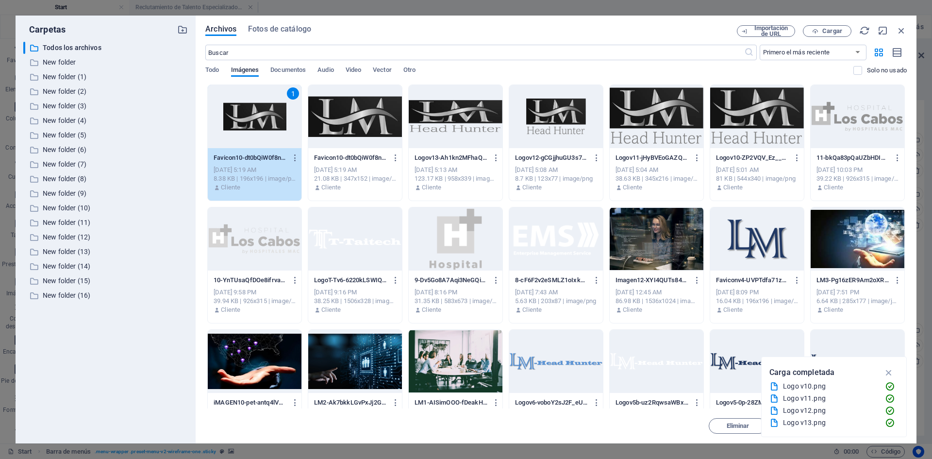
click at [248, 122] on div "1" at bounding box center [255, 116] width 94 height 63
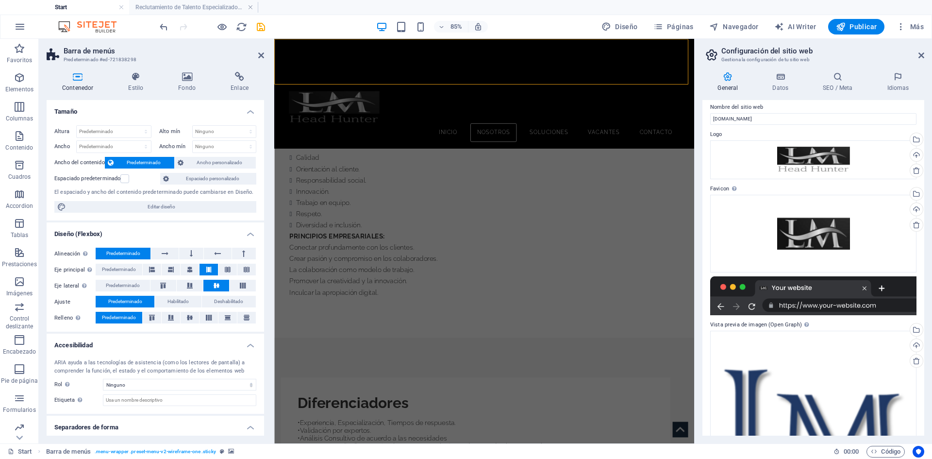
click at [791, 184] on label "Favicon Define aquí el favicon de tu sitio web. Un favicon es un pequeño icono …" at bounding box center [813, 189] width 206 height 12
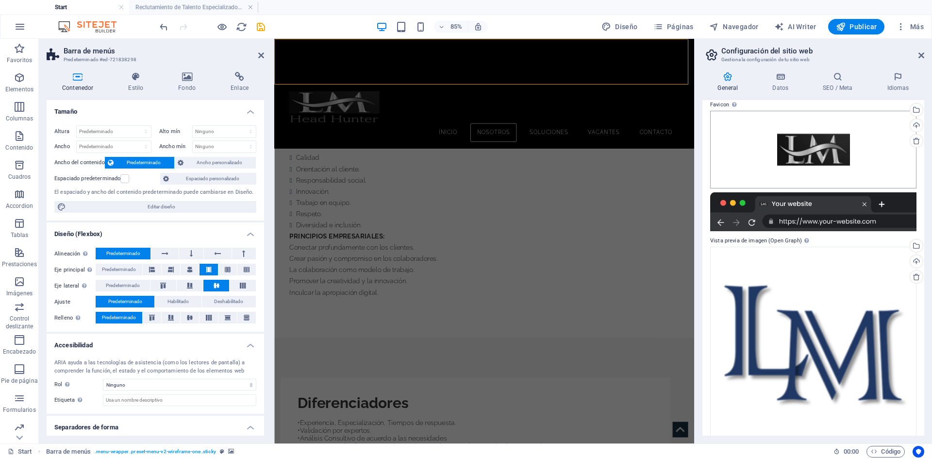
scroll to position [103, 0]
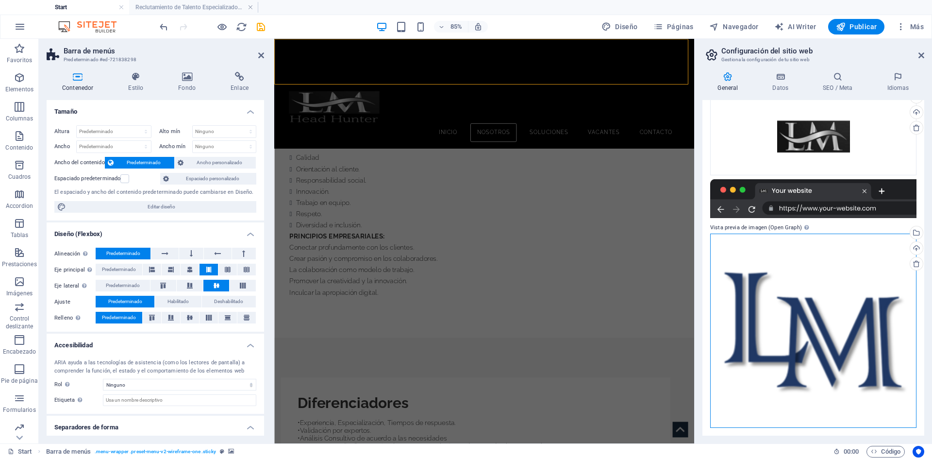
click at [809, 328] on div "Arrastra archivos aquí, haz clic para escoger archivos o selecciona archivos de…" at bounding box center [813, 330] width 206 height 194
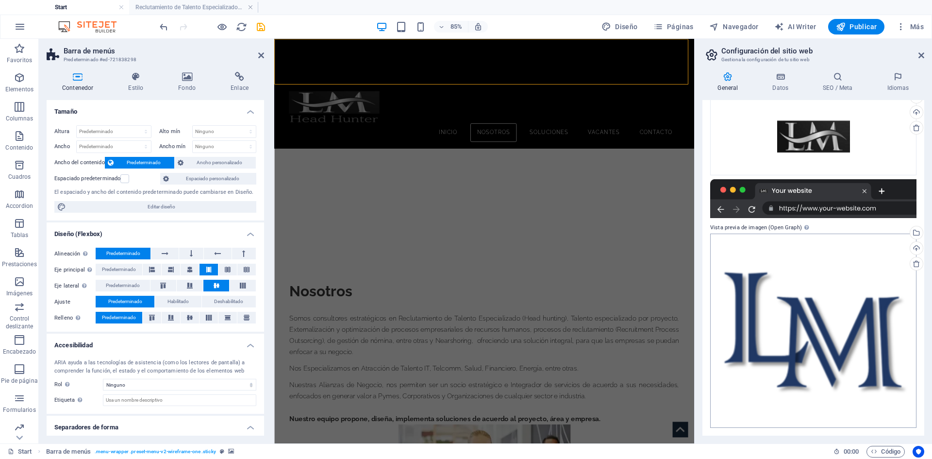
scroll to position [1407, 0]
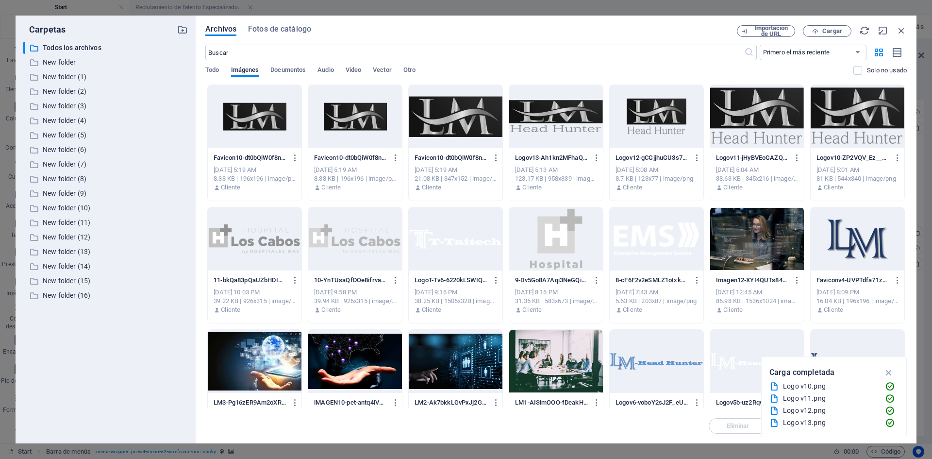
click at [247, 122] on div at bounding box center [255, 116] width 94 height 63
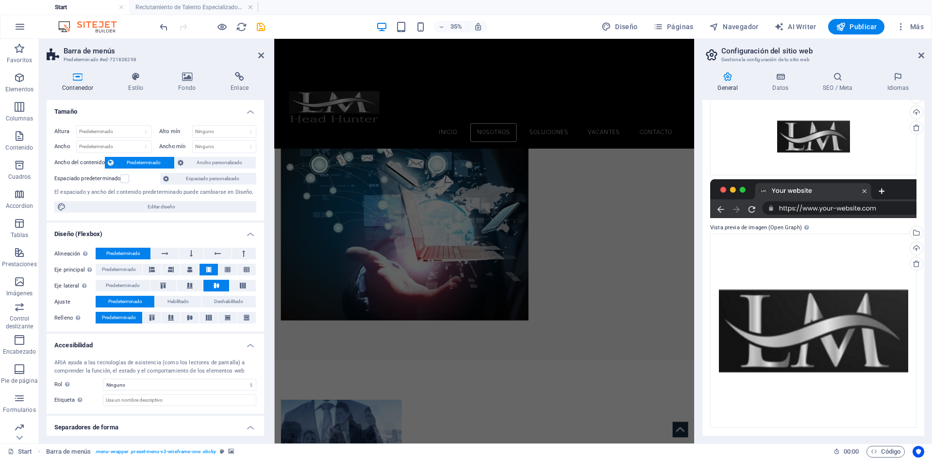
scroll to position [932, 0]
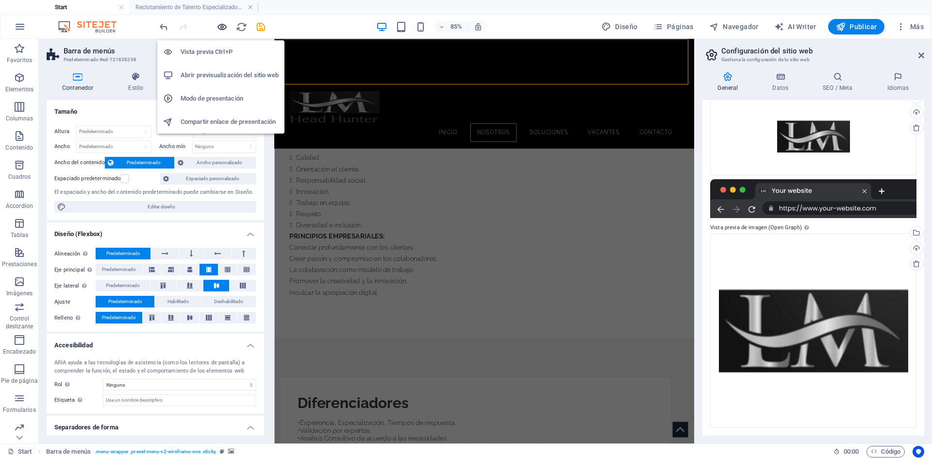
click at [218, 27] on icon "button" at bounding box center [221, 26] width 11 height 11
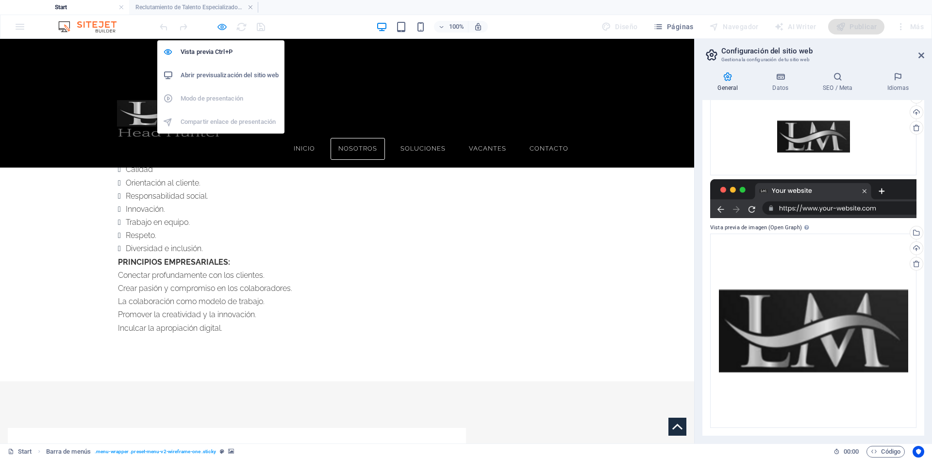
click at [216, 29] on icon "button" at bounding box center [221, 26] width 11 height 11
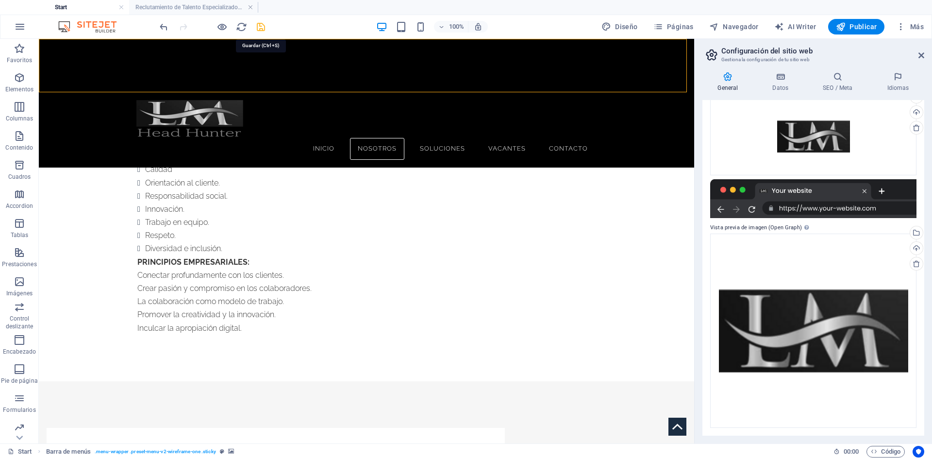
click at [262, 27] on icon "save" at bounding box center [260, 26] width 11 height 11
checkbox input "false"
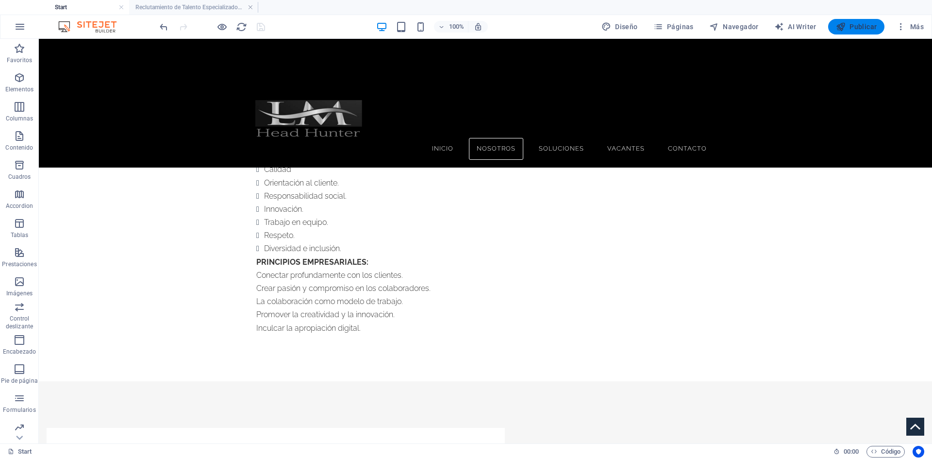
click at [856, 21] on button "Publicar" at bounding box center [856, 27] width 57 height 16
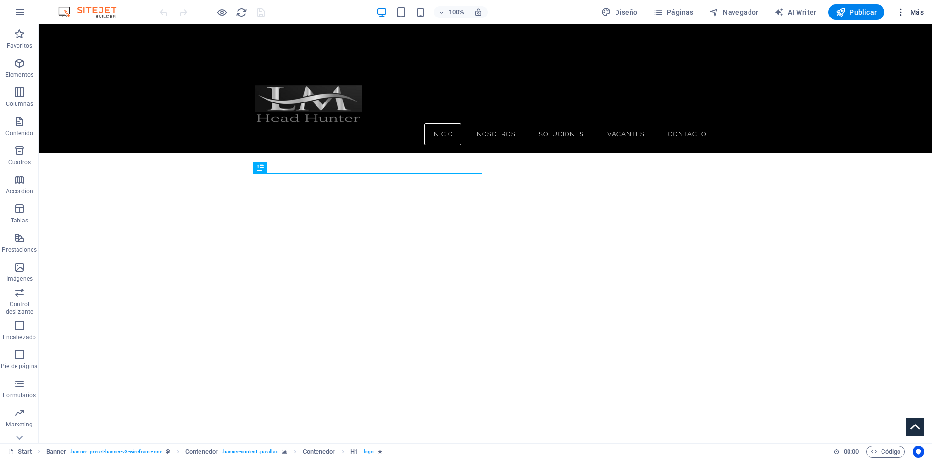
click at [912, 10] on span "Más" at bounding box center [910, 12] width 28 height 10
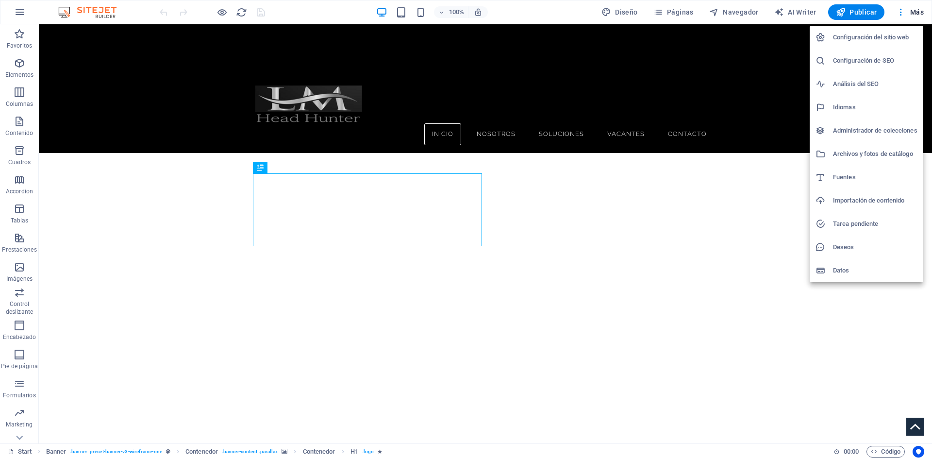
click at [869, 39] on h6 "Configuración del sitio web" at bounding box center [875, 38] width 84 height 12
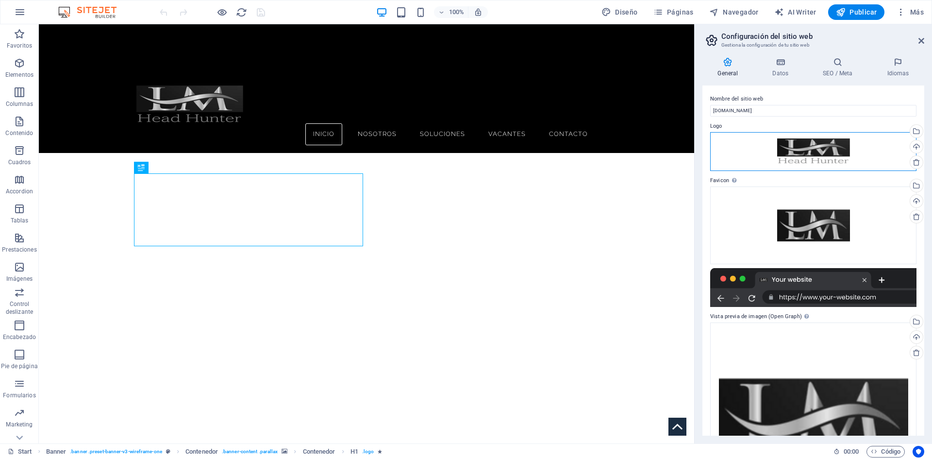
click at [809, 156] on div "Arrastra archivos aquí, haz clic para escoger archivos o selecciona archivos de…" at bounding box center [813, 151] width 206 height 39
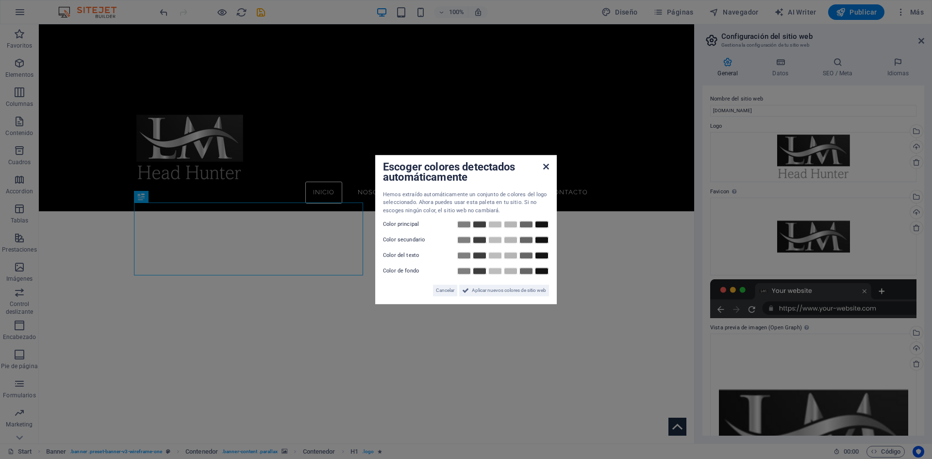
click at [546, 166] on icon at bounding box center [546, 167] width 6 height 8
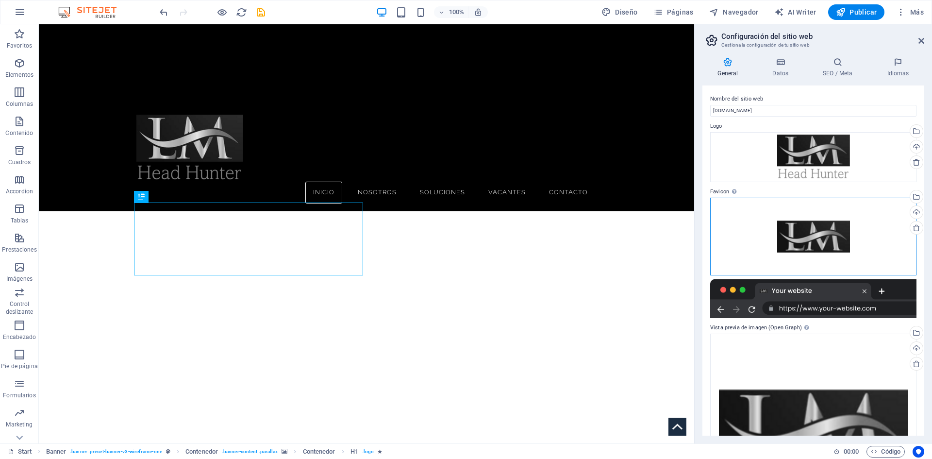
click at [822, 240] on div "Arrastra archivos aquí, haz clic para escoger archivos o selecciona archivos de…" at bounding box center [813, 237] width 206 height 78
click at [821, 239] on div "Arrastra archivos aquí, haz clic para escoger archivos o selecciona archivos de…" at bounding box center [813, 237] width 206 height 78
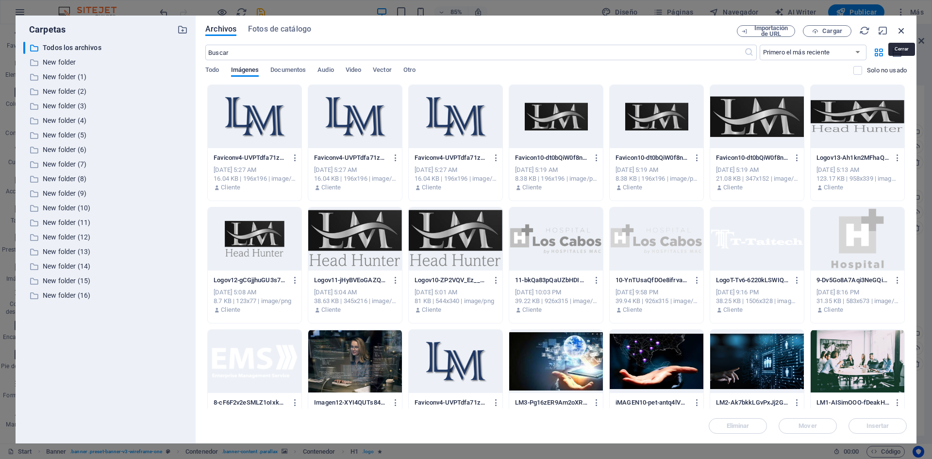
click at [902, 31] on icon "button" at bounding box center [901, 30] width 11 height 11
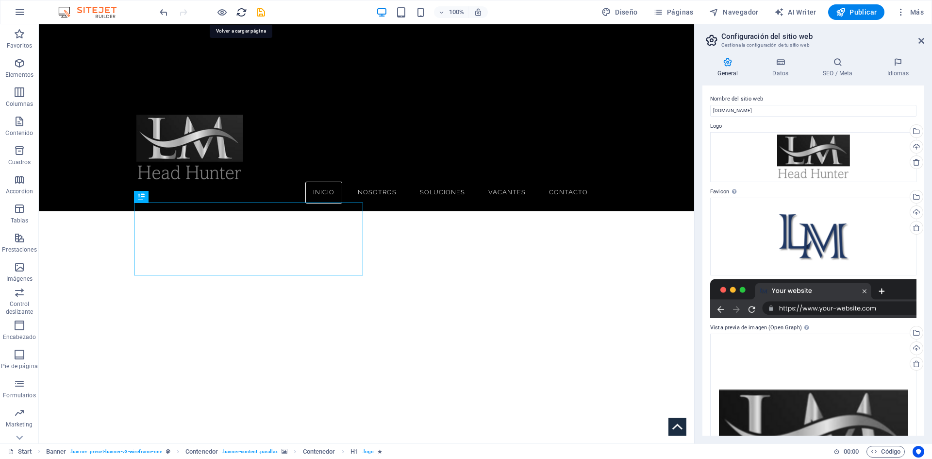
click at [244, 11] on icon "reload" at bounding box center [241, 12] width 11 height 11
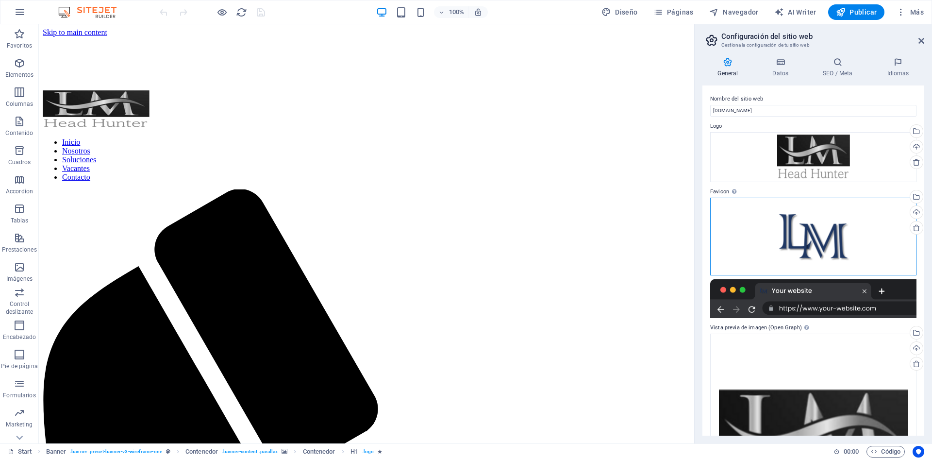
click at [831, 241] on div "Arrastra archivos aquí, haz clic para escoger archivos o selecciona archivos de…" at bounding box center [813, 237] width 206 height 78
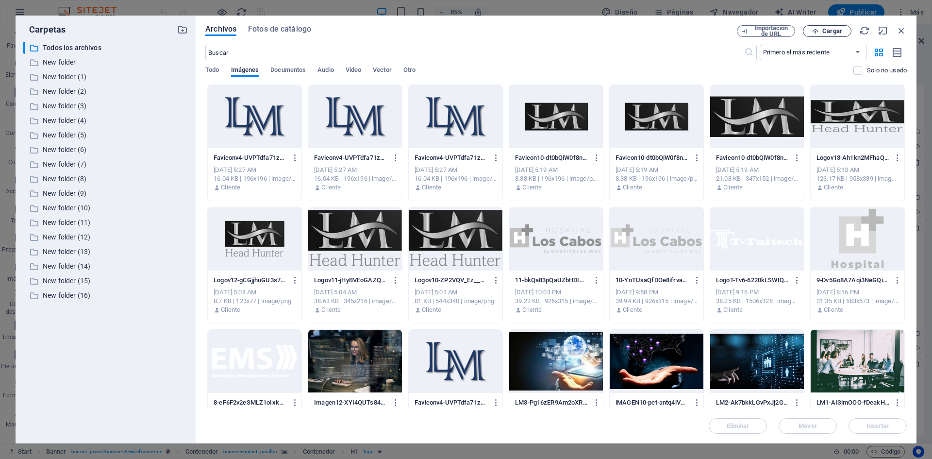
click at [825, 32] on span "Cargar" at bounding box center [832, 31] width 20 height 6
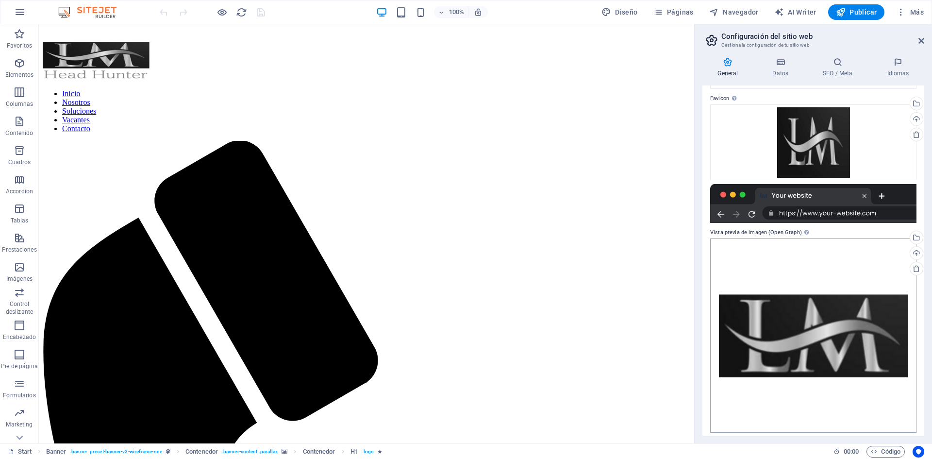
scroll to position [97, 0]
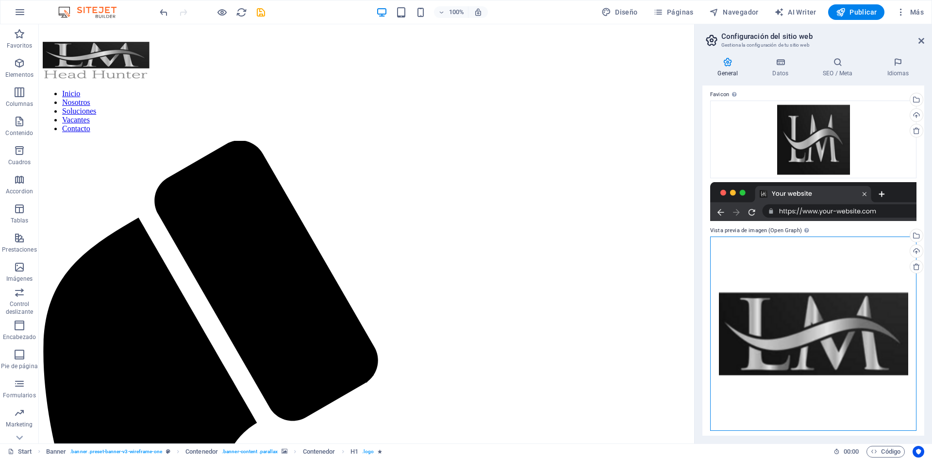
click at [825, 333] on div "Arrastra archivos aquí, haz clic para escoger archivos o selecciona archivos de…" at bounding box center [813, 333] width 206 height 194
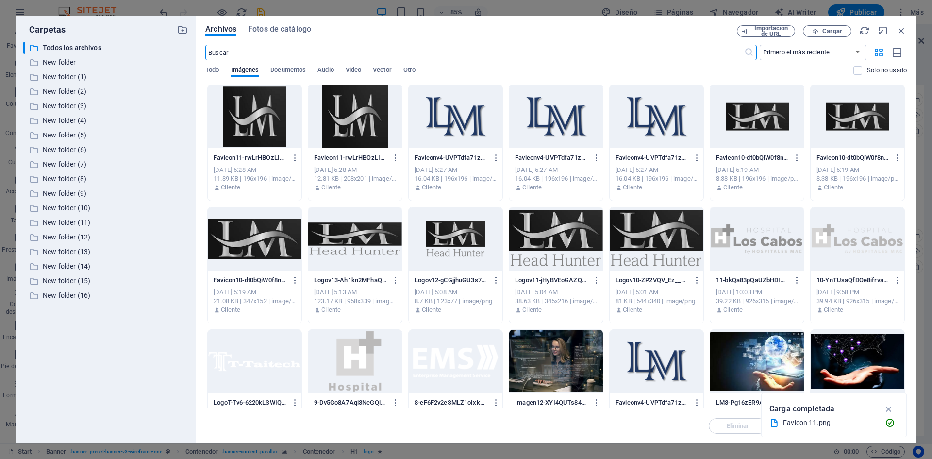
click at [251, 126] on div at bounding box center [255, 116] width 94 height 63
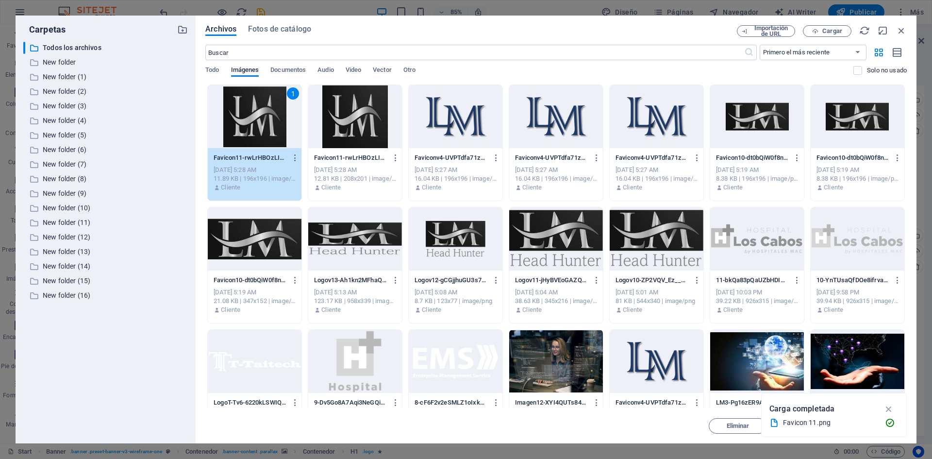
click at [251, 126] on div "1" at bounding box center [255, 116] width 94 height 63
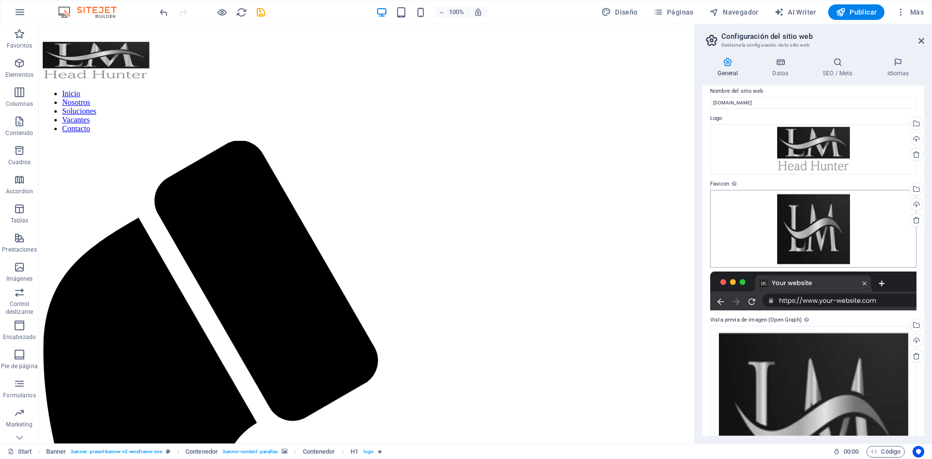
scroll to position [0, 0]
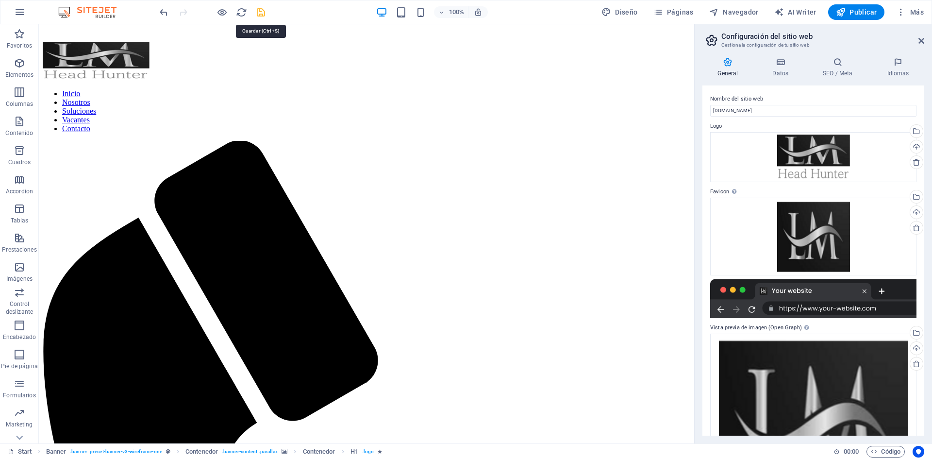
click at [260, 11] on icon "save" at bounding box center [260, 12] width 11 height 11
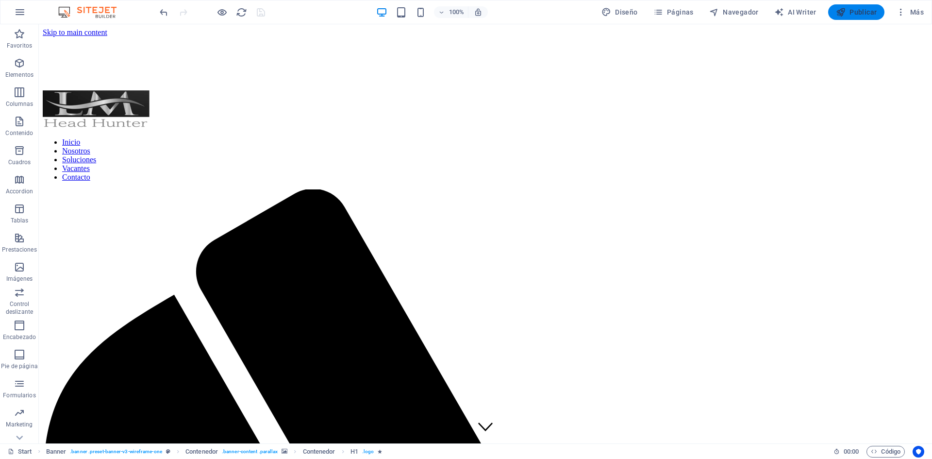
click at [854, 13] on span "Publicar" at bounding box center [856, 12] width 41 height 10
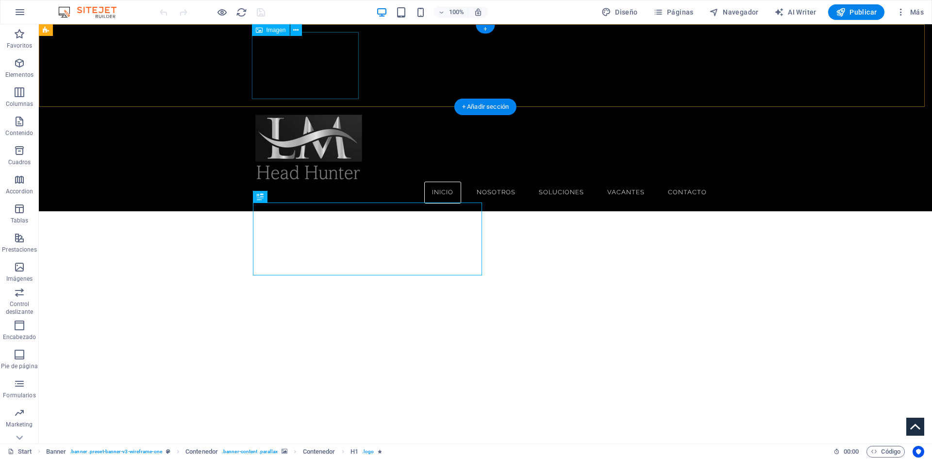
click at [303, 115] on figure at bounding box center [484, 148] width 459 height 67
select select "px"
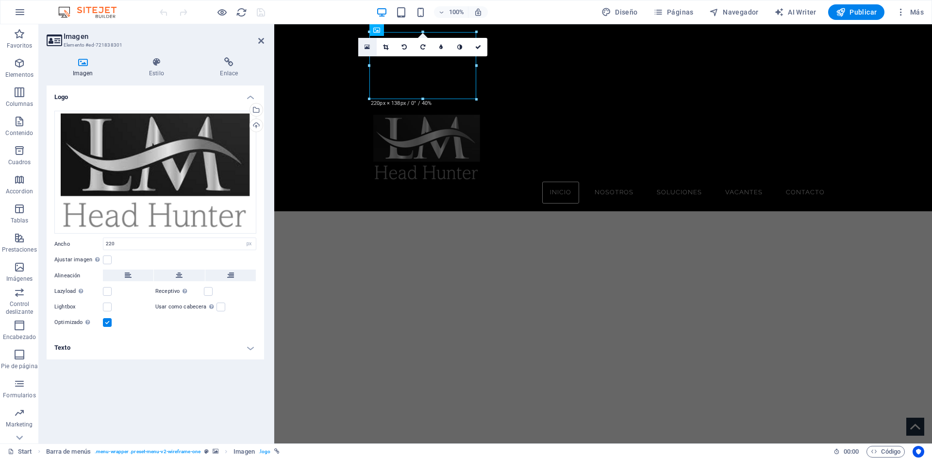
click at [368, 48] on icon at bounding box center [366, 47] width 5 height 7
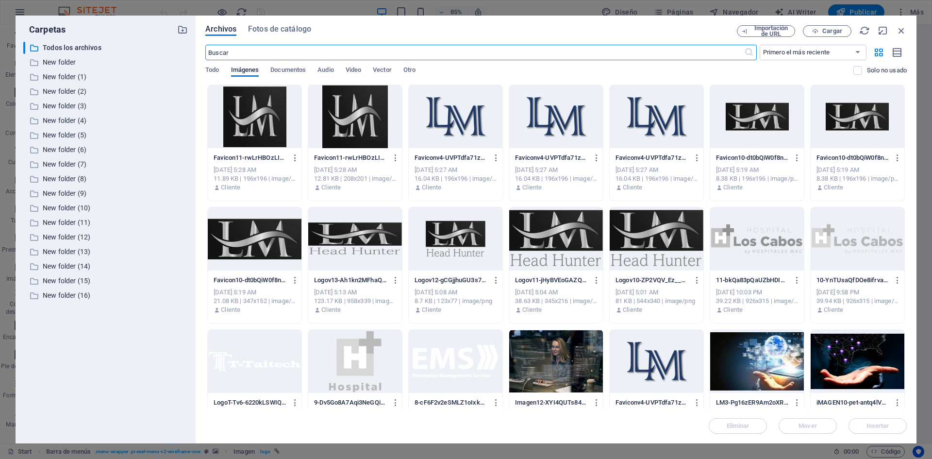
click at [368, 232] on div at bounding box center [355, 238] width 94 height 63
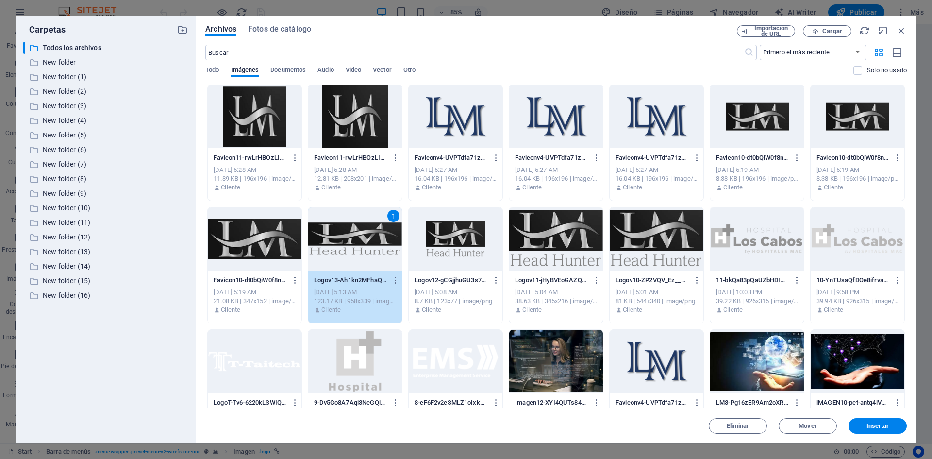
click at [368, 232] on div "1" at bounding box center [355, 238] width 94 height 63
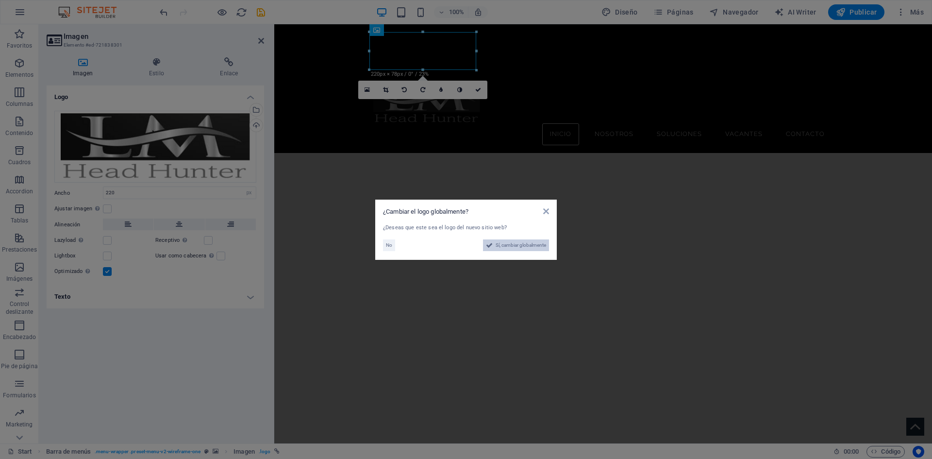
click at [503, 243] on span "Sí, cambiar globalmente" at bounding box center [520, 245] width 50 height 12
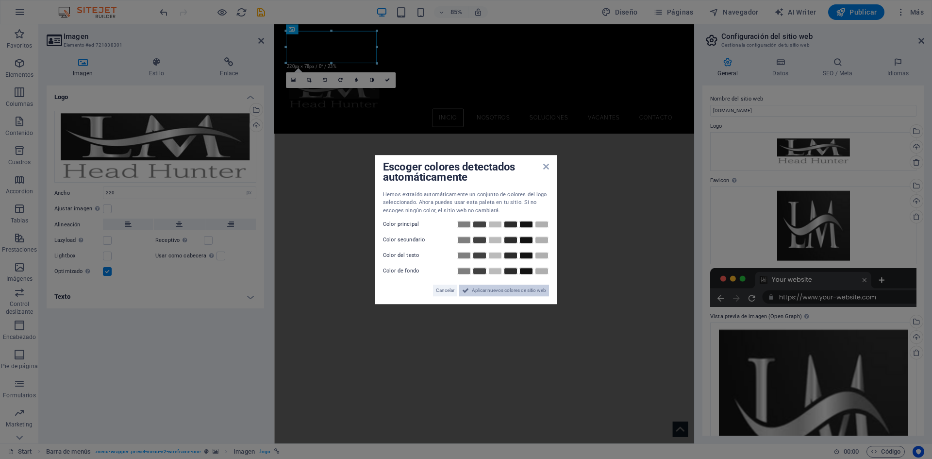
click at [480, 290] on span "Aplicar nuevos colores de sitio web" at bounding box center [509, 290] width 74 height 12
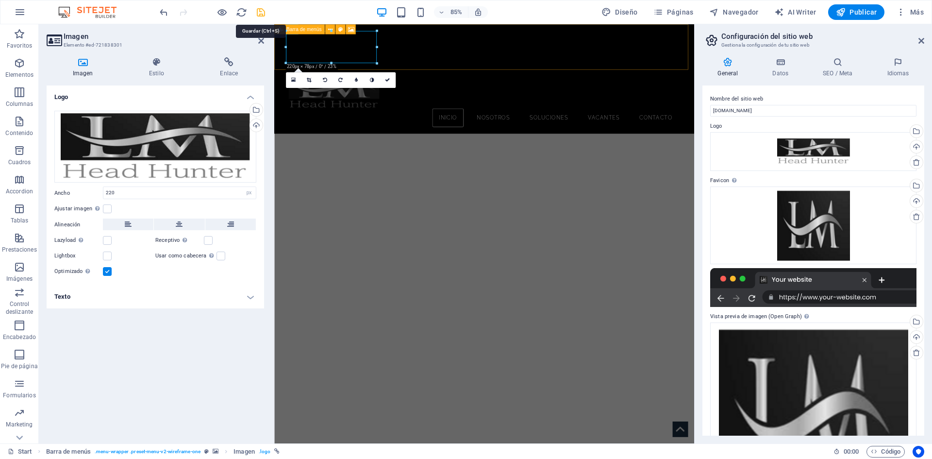
click at [260, 10] on icon "save" at bounding box center [260, 12] width 11 height 11
checkbox input "false"
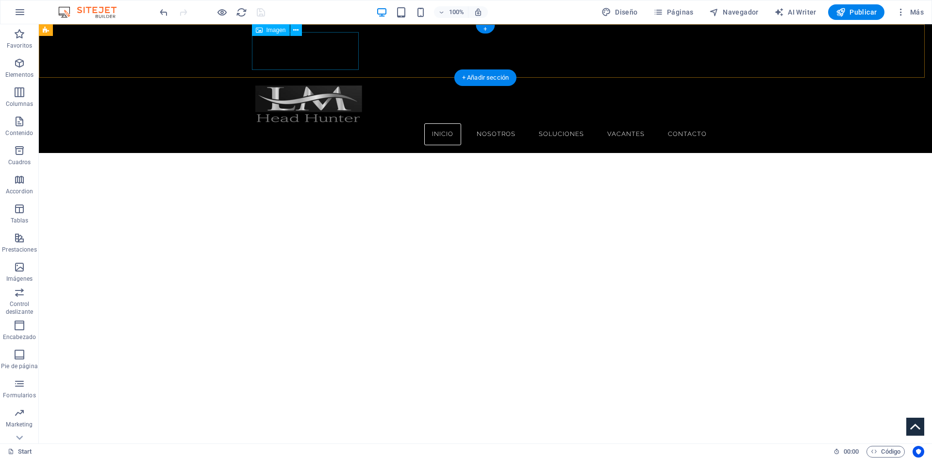
click at [298, 85] on figure at bounding box center [484, 104] width 459 height 38
select select "px"
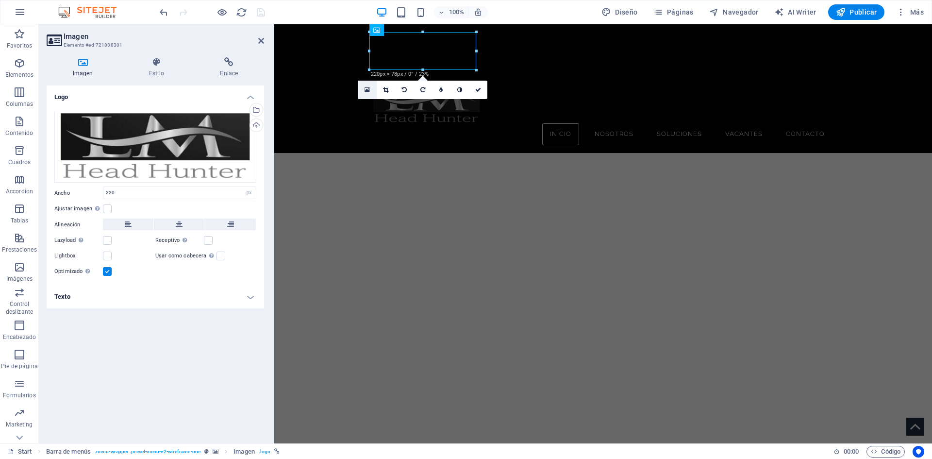
click at [365, 89] on icon at bounding box center [366, 89] width 5 height 7
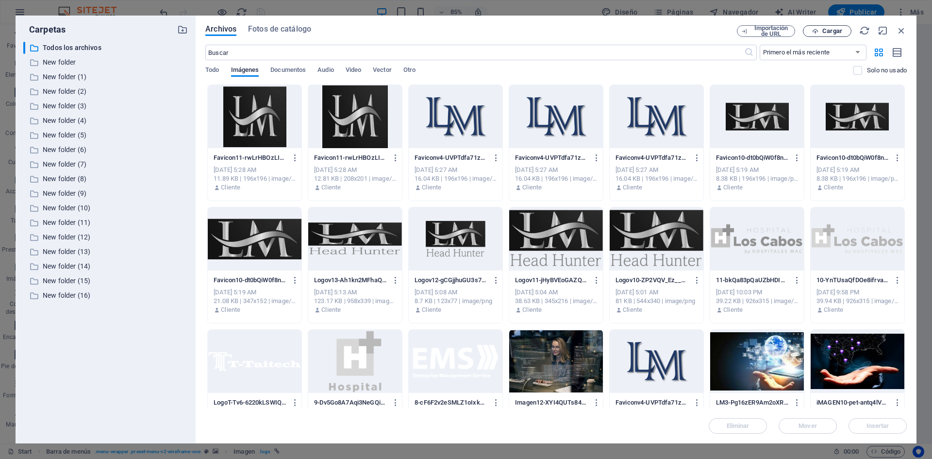
click at [837, 30] on span "Cargar" at bounding box center [832, 31] width 20 height 6
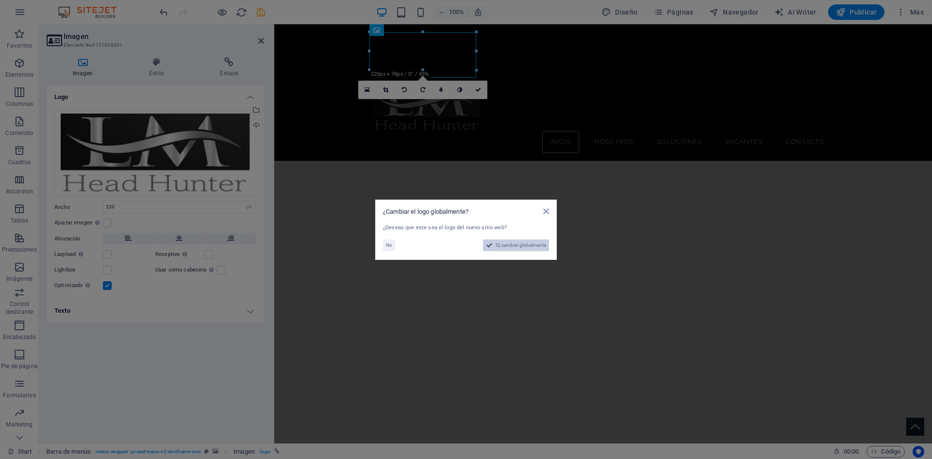
click at [504, 243] on span "Sí, cambiar globalmente" at bounding box center [520, 245] width 50 height 12
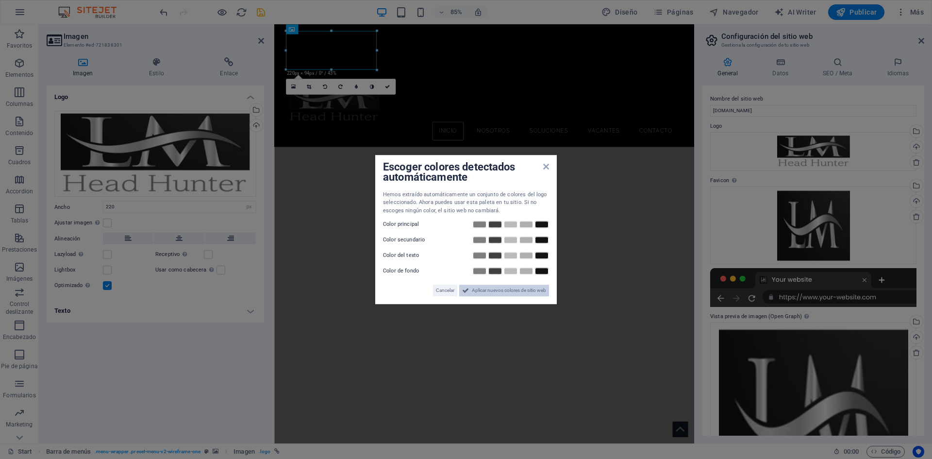
click at [488, 290] on span "Aplicar nuevos colores de sitio web" at bounding box center [509, 290] width 74 height 12
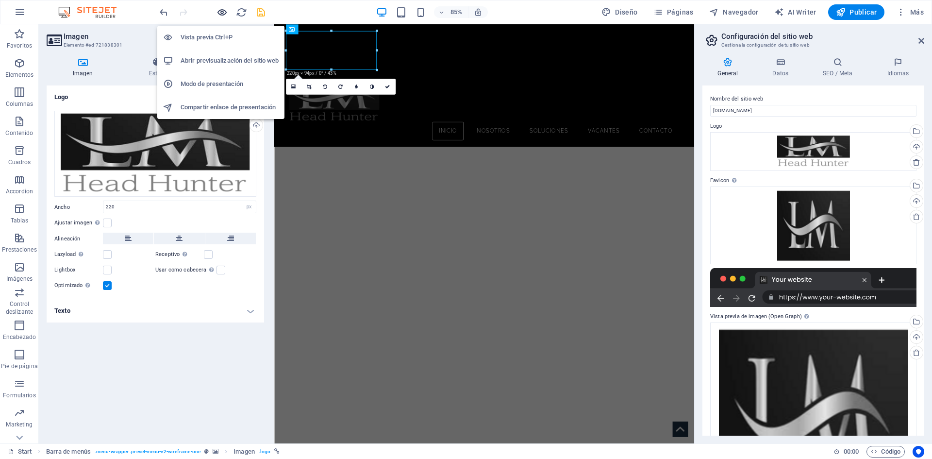
click at [223, 14] on icon "button" at bounding box center [221, 12] width 11 height 11
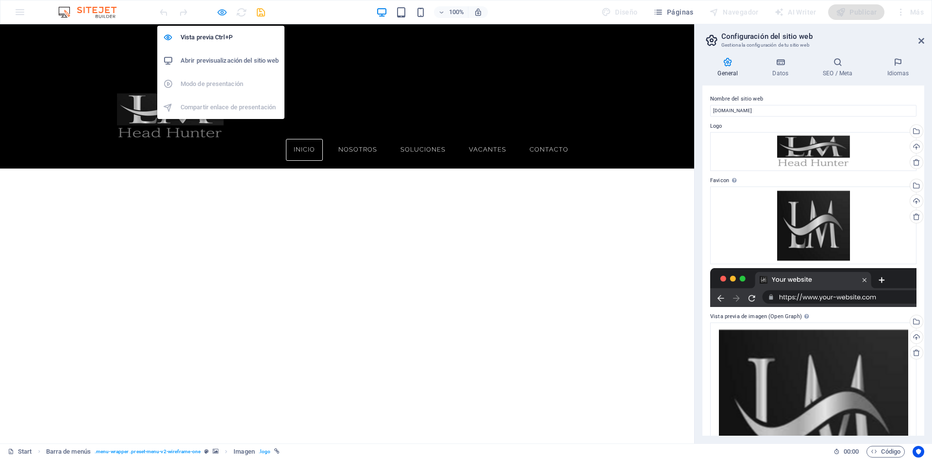
click at [223, 13] on icon "button" at bounding box center [221, 12] width 11 height 11
select select "px"
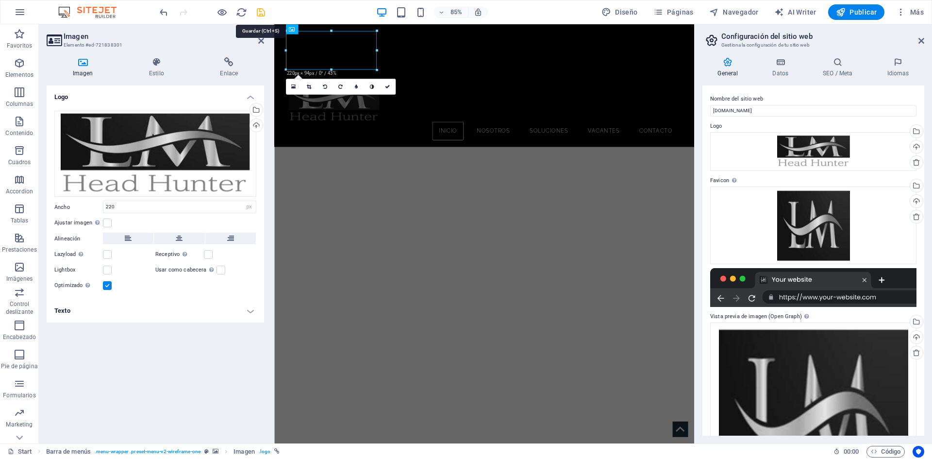
click at [260, 14] on icon "save" at bounding box center [260, 12] width 11 height 11
checkbox input "false"
select select "px"
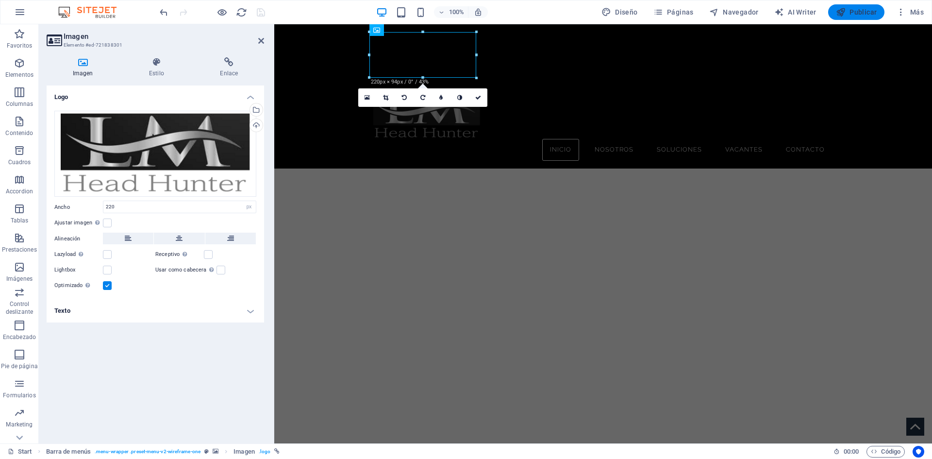
click at [845, 13] on icon "button" at bounding box center [841, 12] width 10 height 10
select select "px"
